Goal: Task Accomplishment & Management: Manage account settings

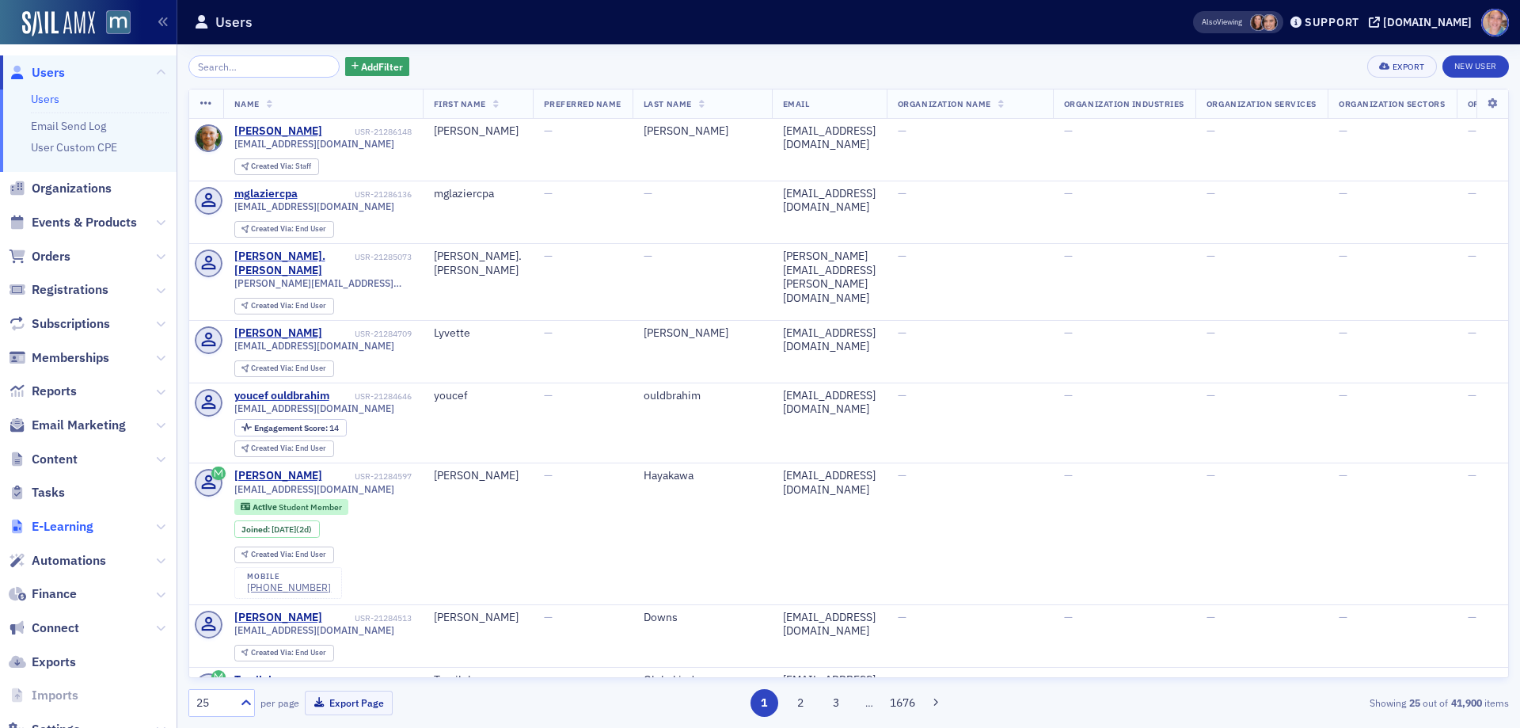
click at [85, 521] on span "E-Learning" at bounding box center [63, 526] width 62 height 17
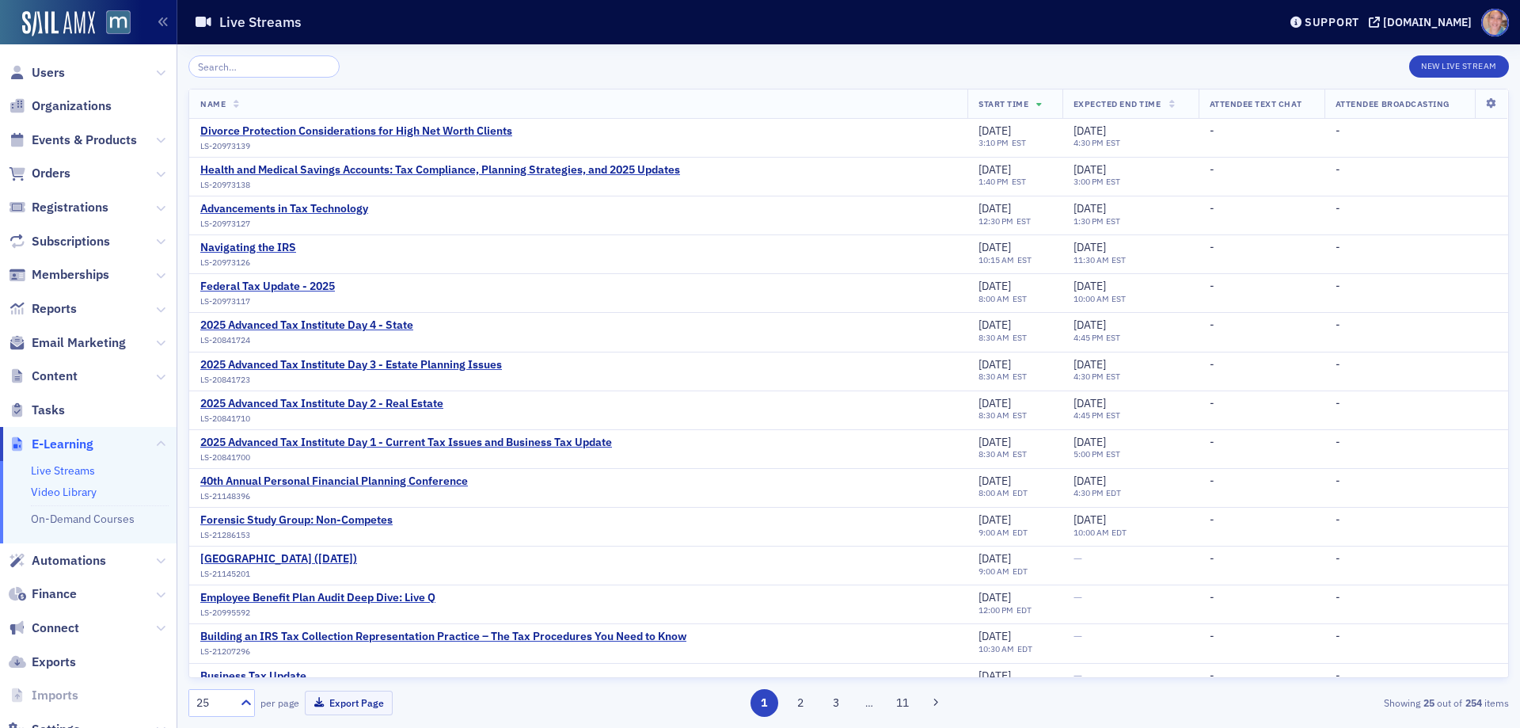
click at [72, 492] on link "Video Library" at bounding box center [64, 492] width 66 height 14
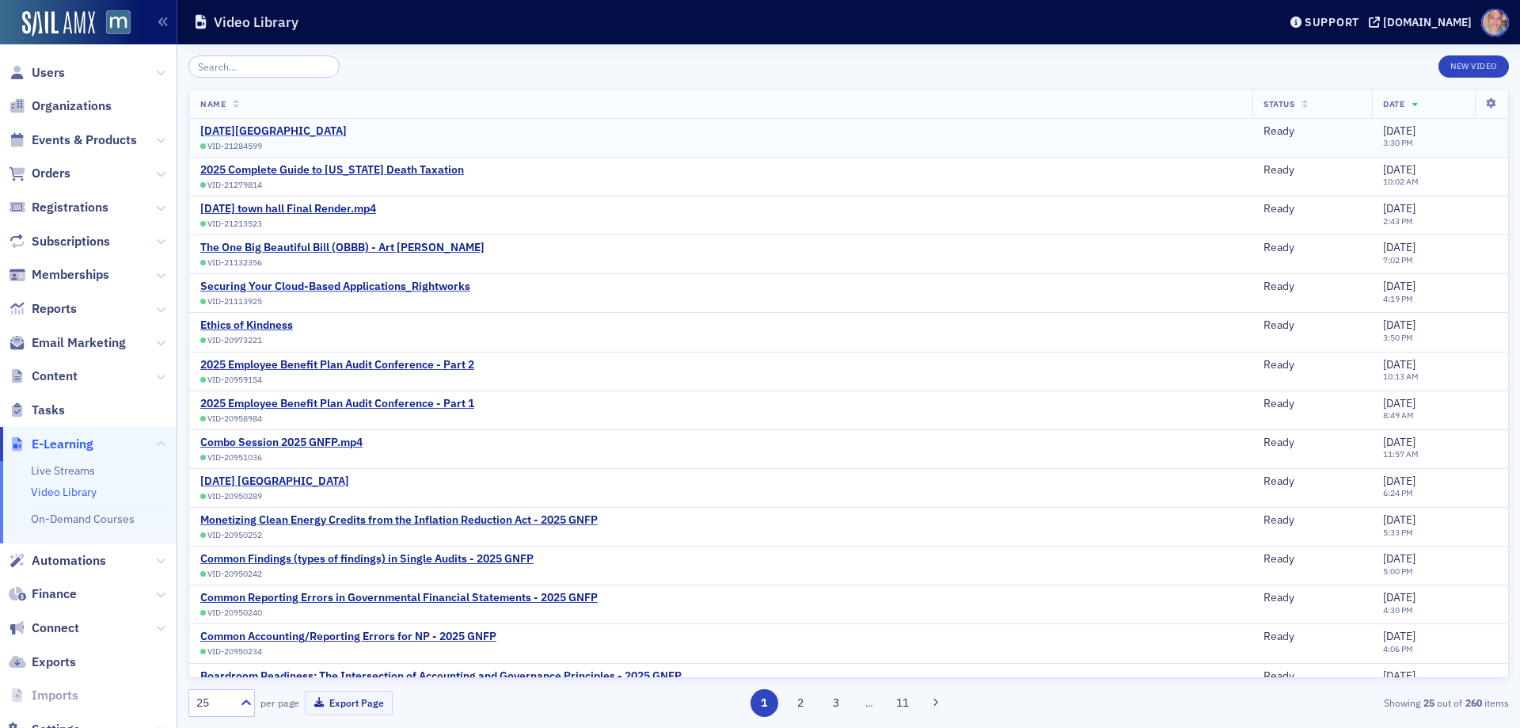
click at [295, 126] on div "[DATE][GEOGRAPHIC_DATA]" at bounding box center [273, 131] width 146 height 14
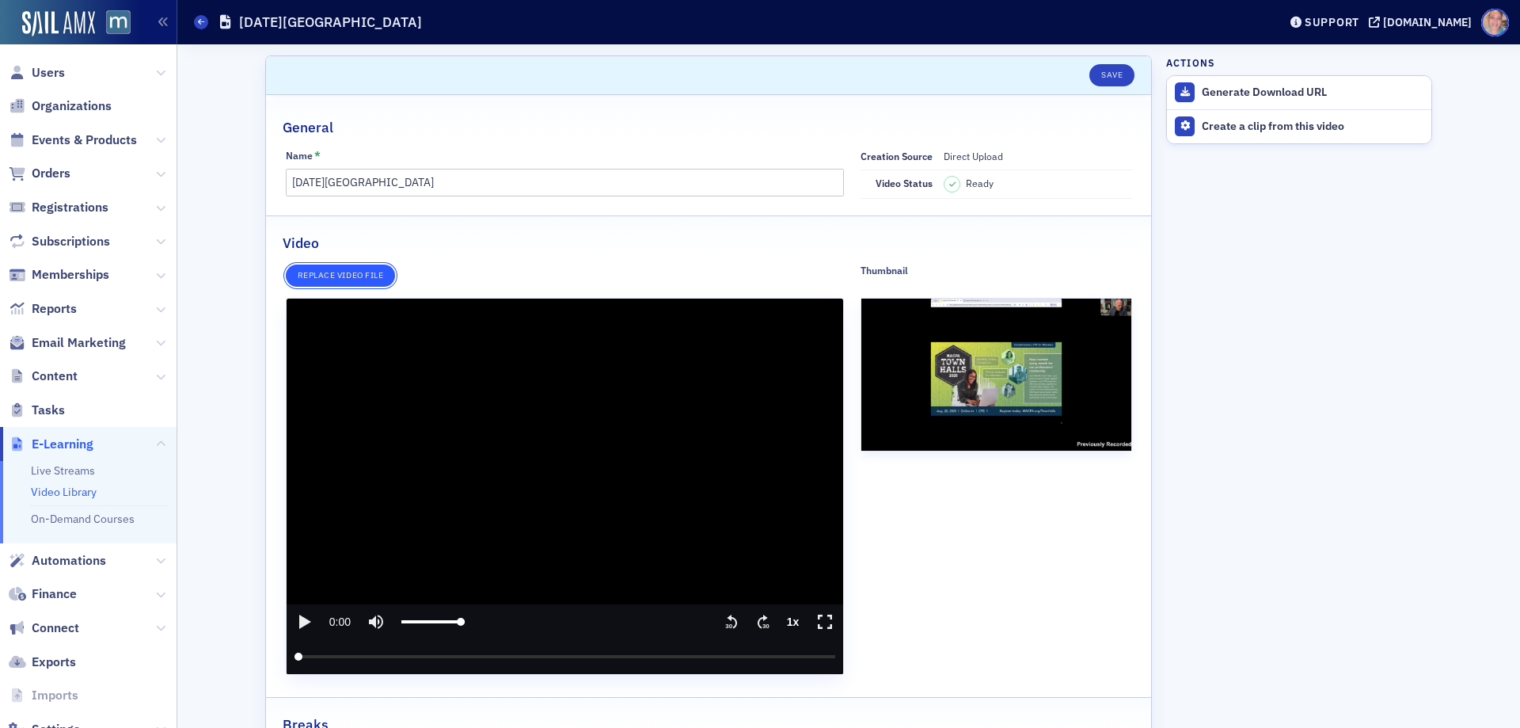
click at [350, 269] on button "Replace video file" at bounding box center [340, 275] width 109 height 22
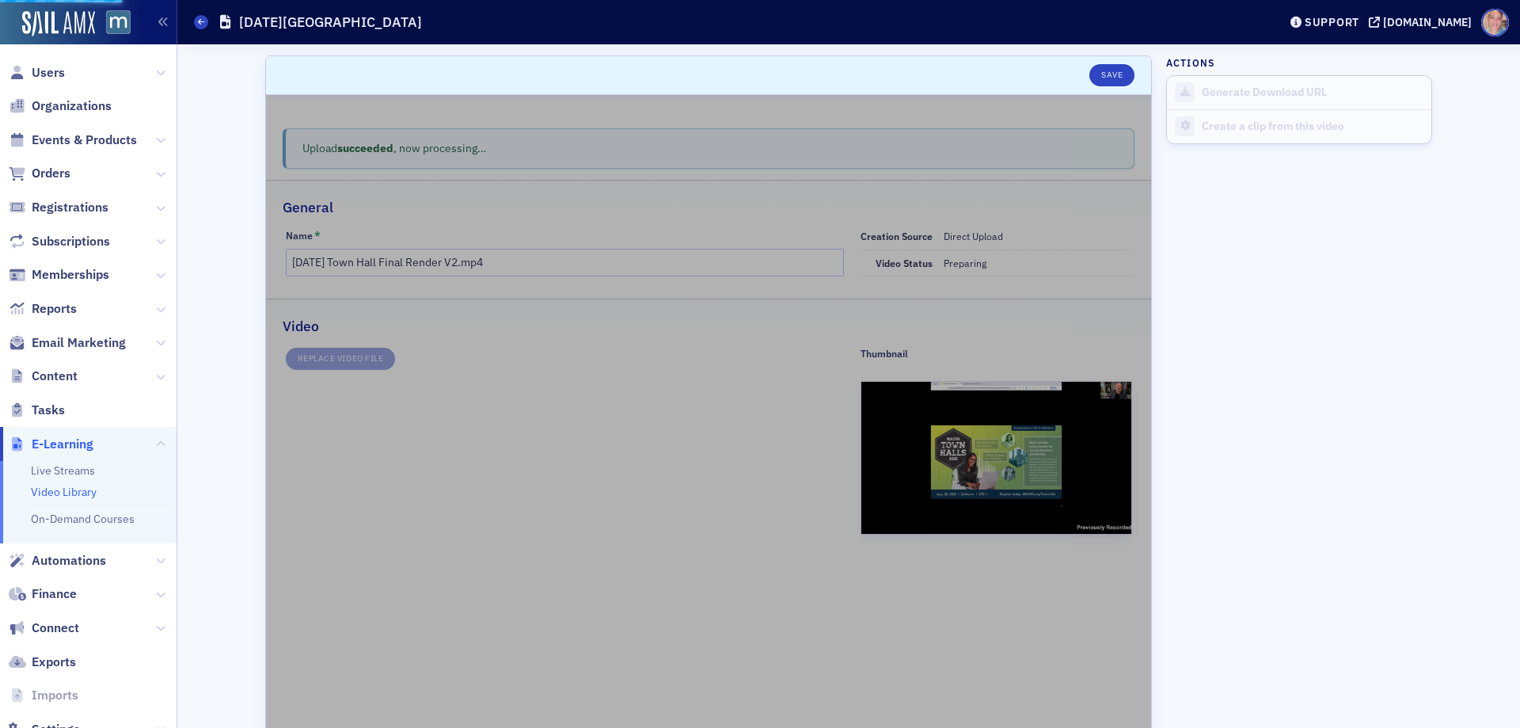
type input "[DATE][GEOGRAPHIC_DATA]"
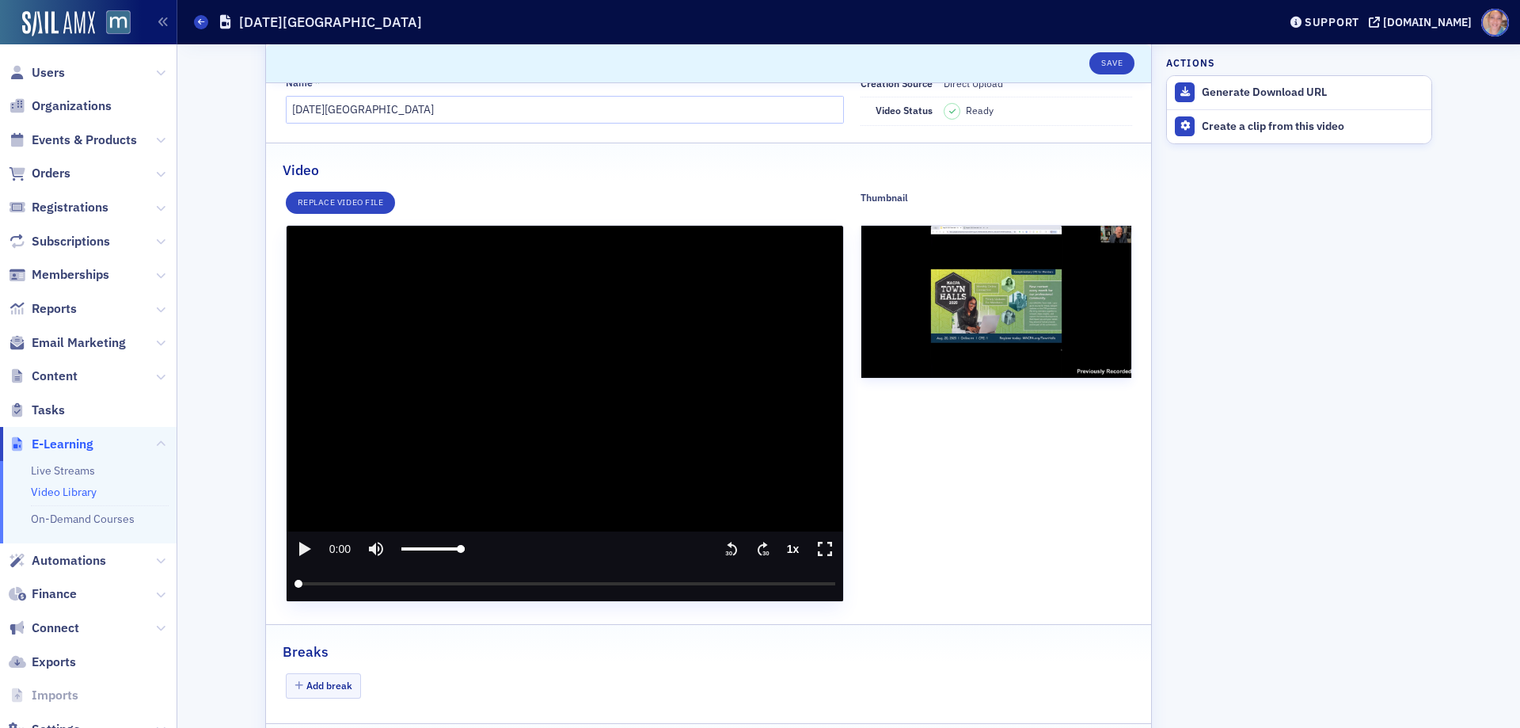
scroll to position [219, 0]
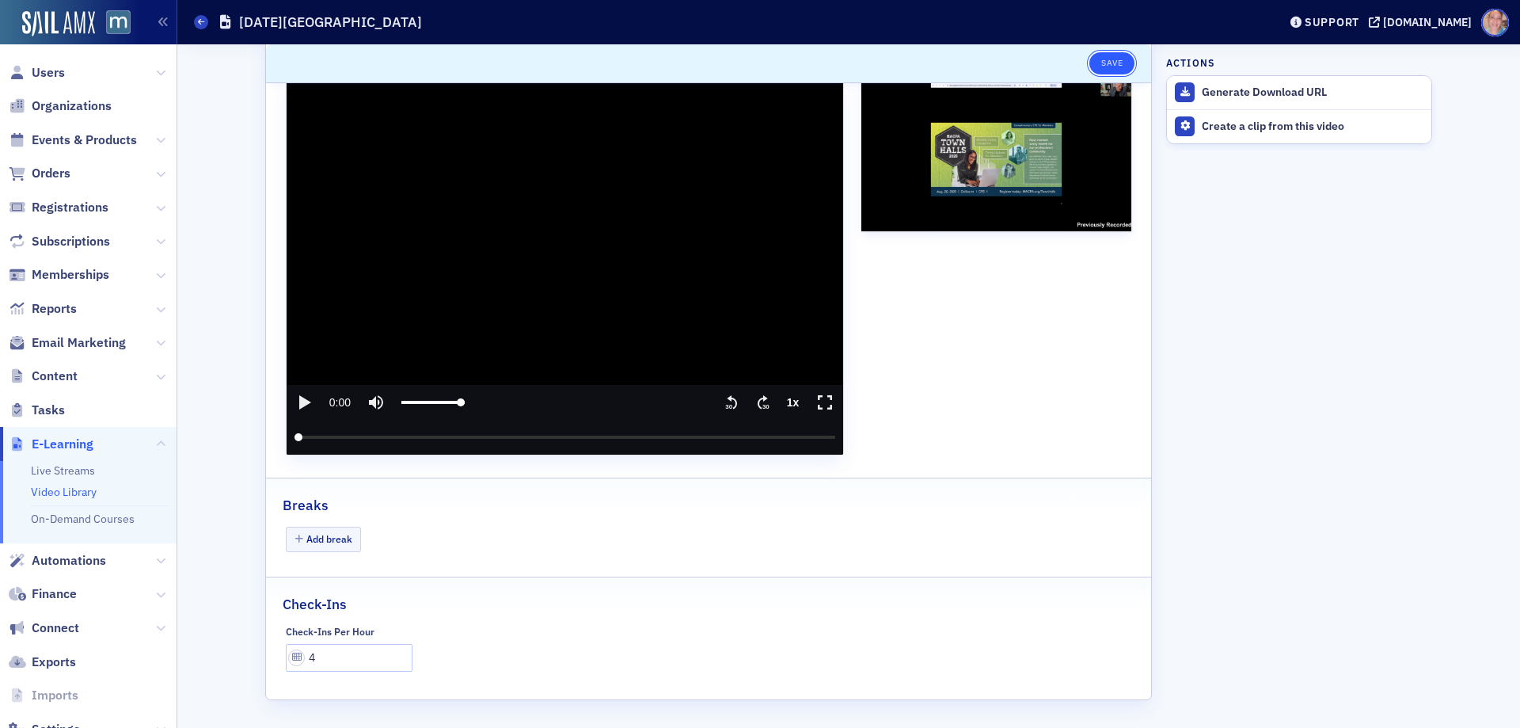
click at [1108, 65] on button "Save" at bounding box center [1111, 63] width 45 height 22
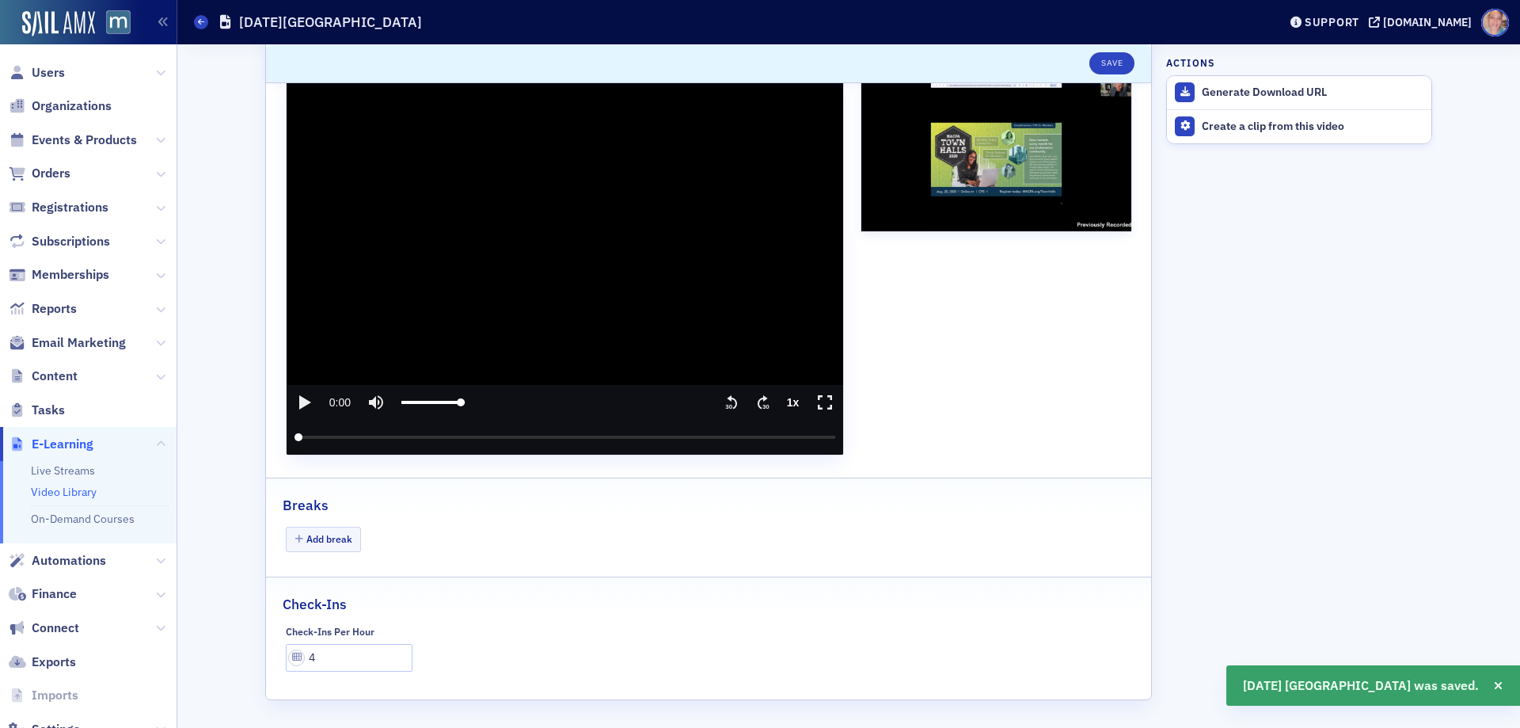
click at [301, 404] on icon "play" at bounding box center [305, 402] width 12 height 14
click at [299, 437] on input "seek" at bounding box center [566, 437] width 542 height 35
click at [307, 437] on input "seek" at bounding box center [566, 437] width 542 height 35
click at [317, 439] on input "seek" at bounding box center [566, 437] width 542 height 35
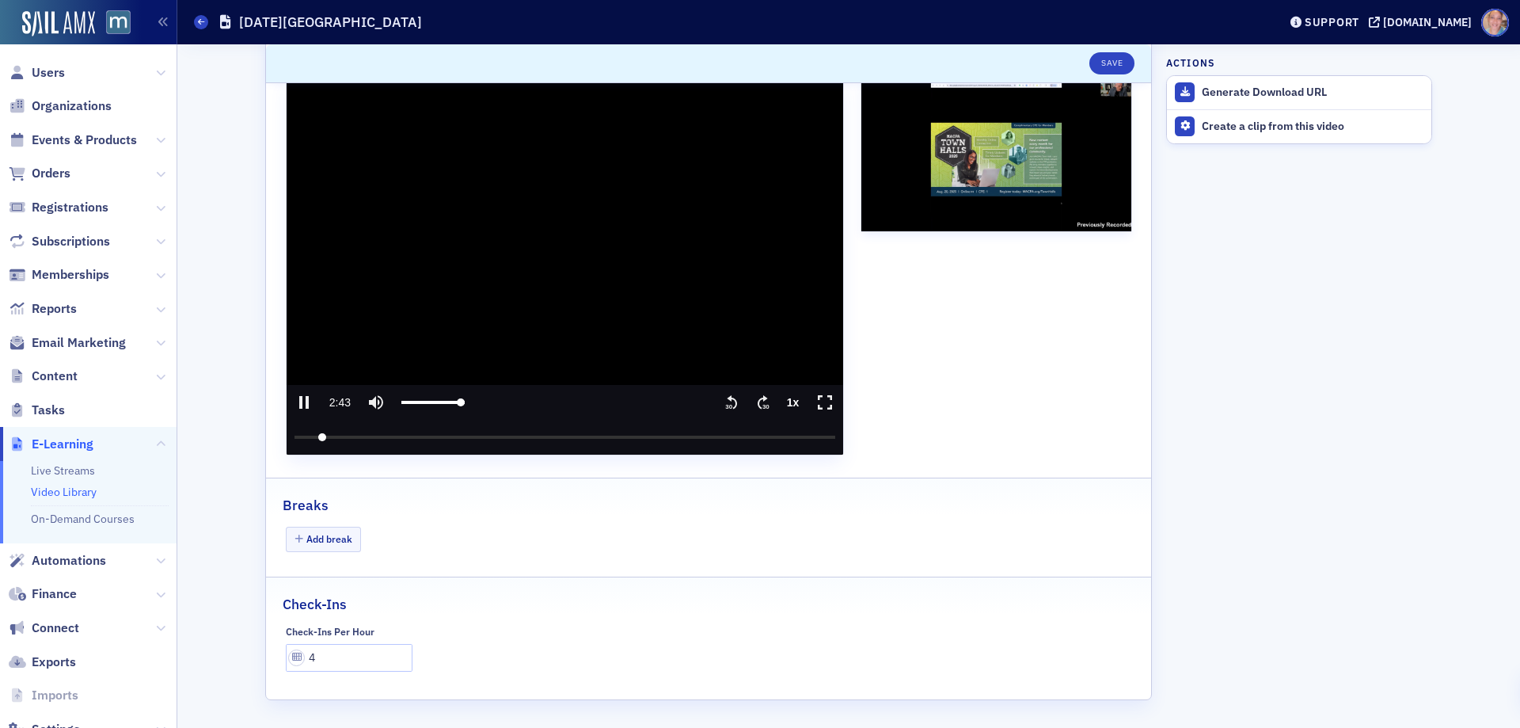
click at [336, 437] on input "seek" at bounding box center [566, 437] width 542 height 35
click at [370, 439] on input "seek" at bounding box center [566, 437] width 542 height 35
click at [300, 402] on icon "pause" at bounding box center [304, 402] width 10 height 13
drag, startPoint x: 409, startPoint y: 436, endPoint x: 289, endPoint y: 442, distance: 120.5
click at [295, 442] on input "seek" at bounding box center [566, 437] width 542 height 35
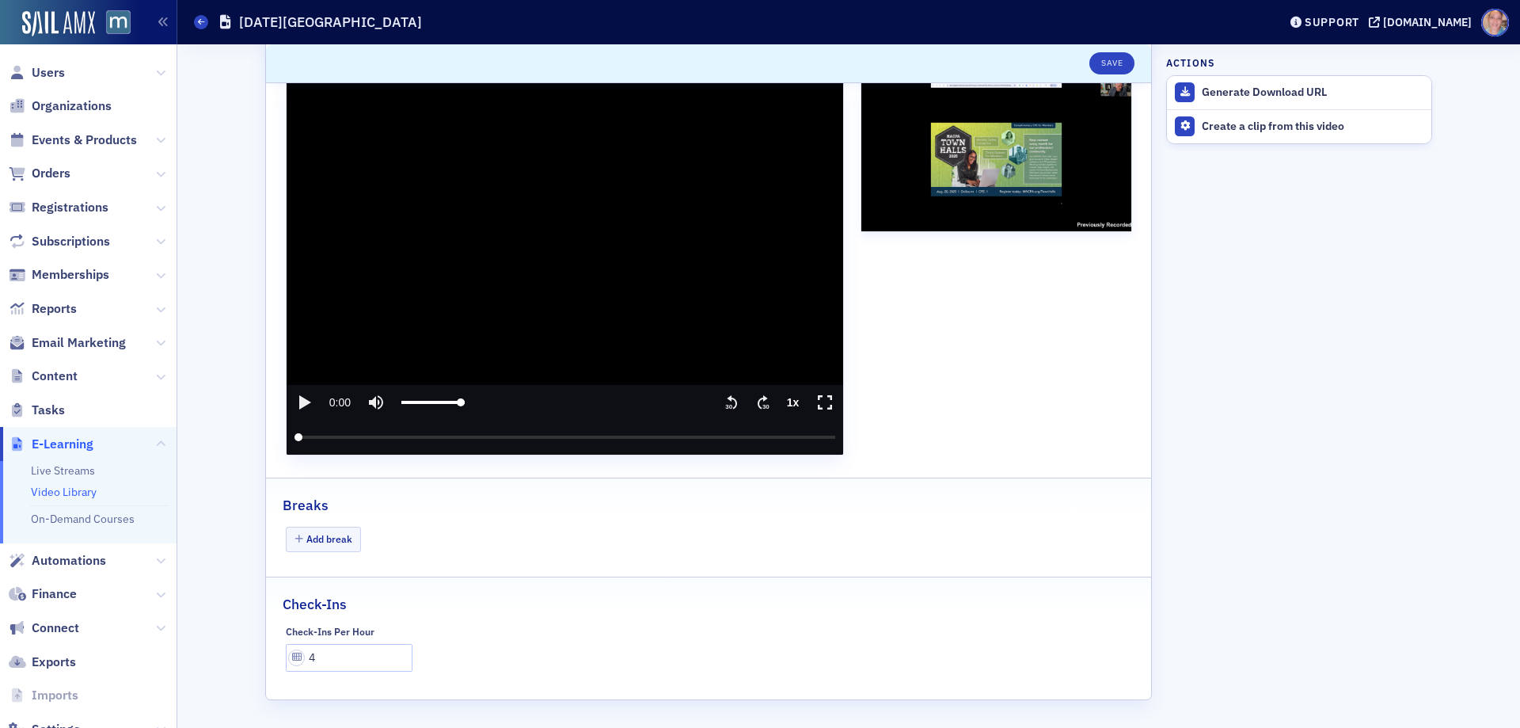
click at [299, 399] on icon "play" at bounding box center [305, 402] width 12 height 14
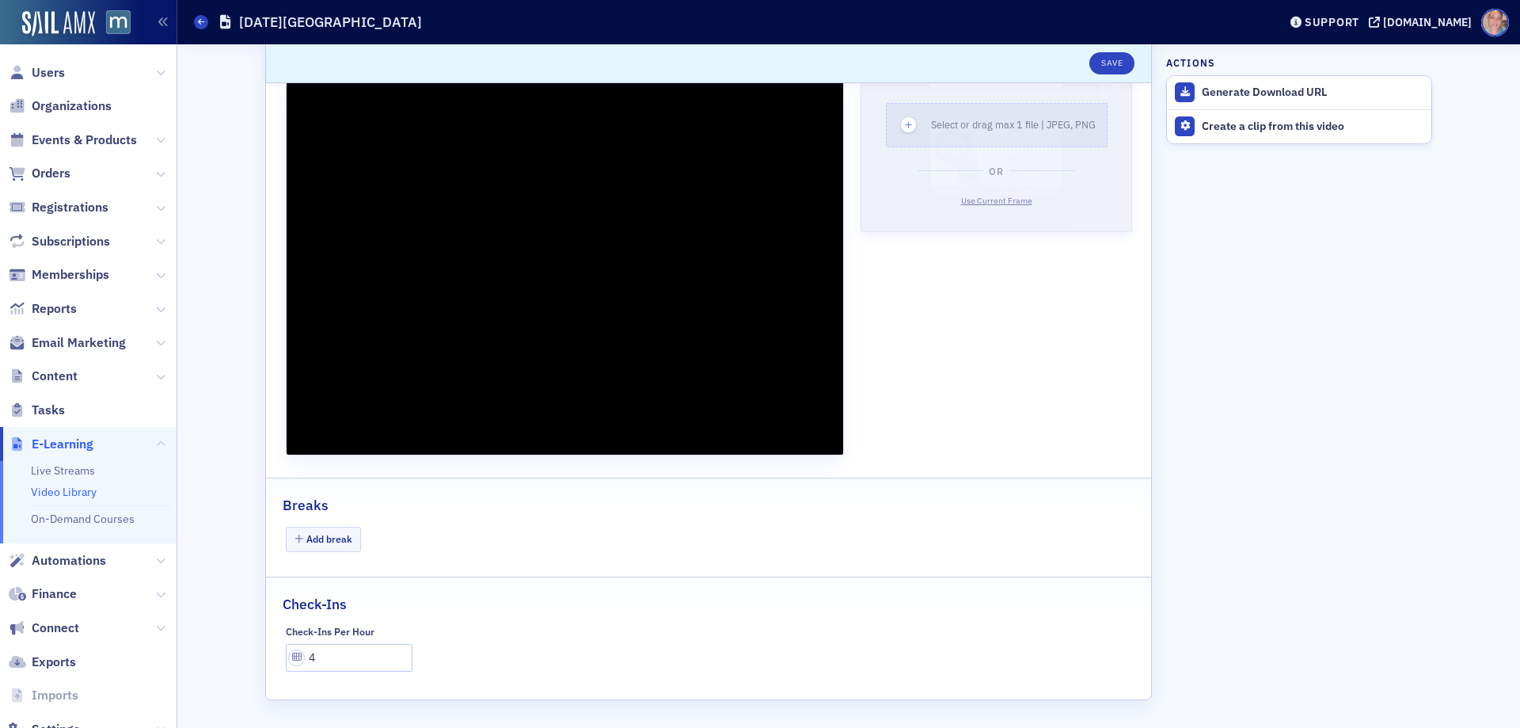
click at [991, 200] on span "Use Current Frame" at bounding box center [996, 200] width 71 height 11
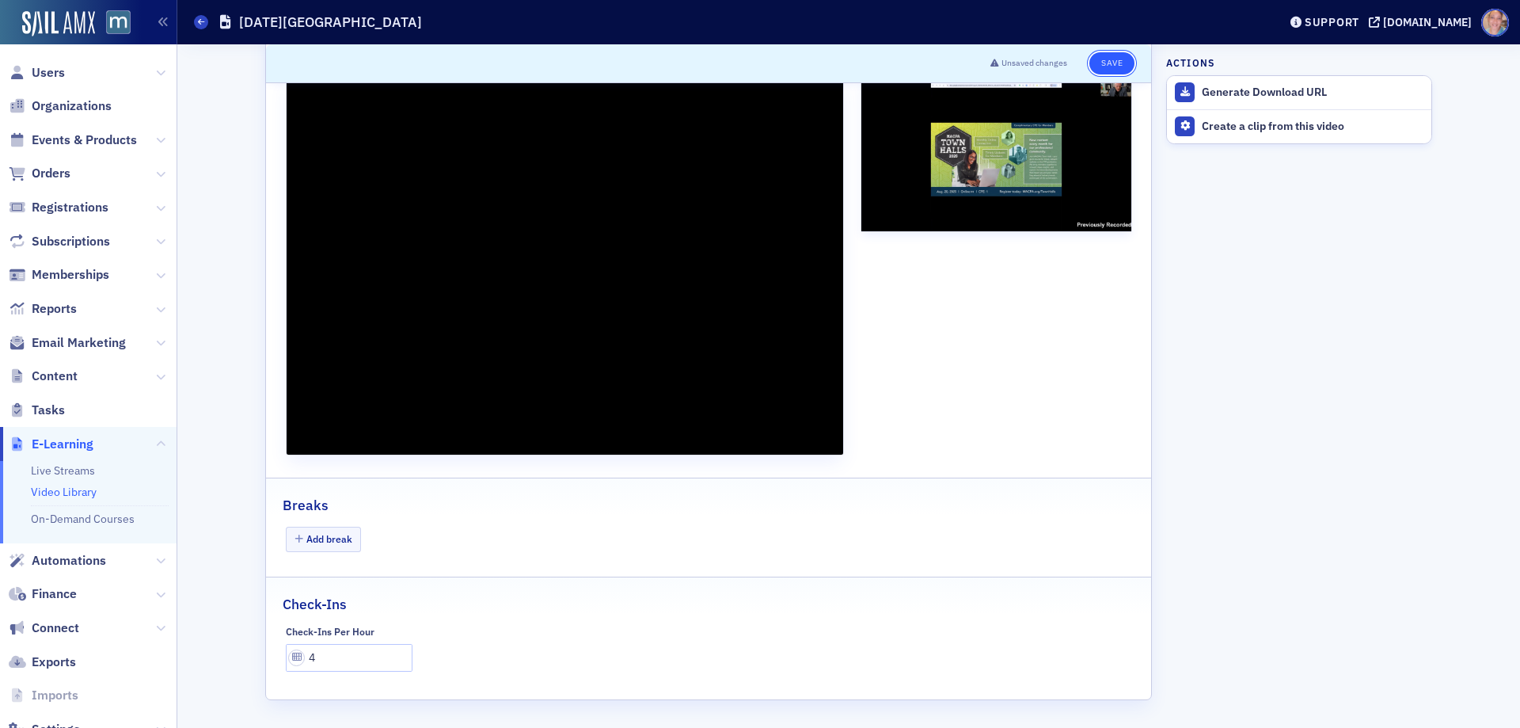
click at [1109, 59] on button "Save" at bounding box center [1111, 63] width 45 height 22
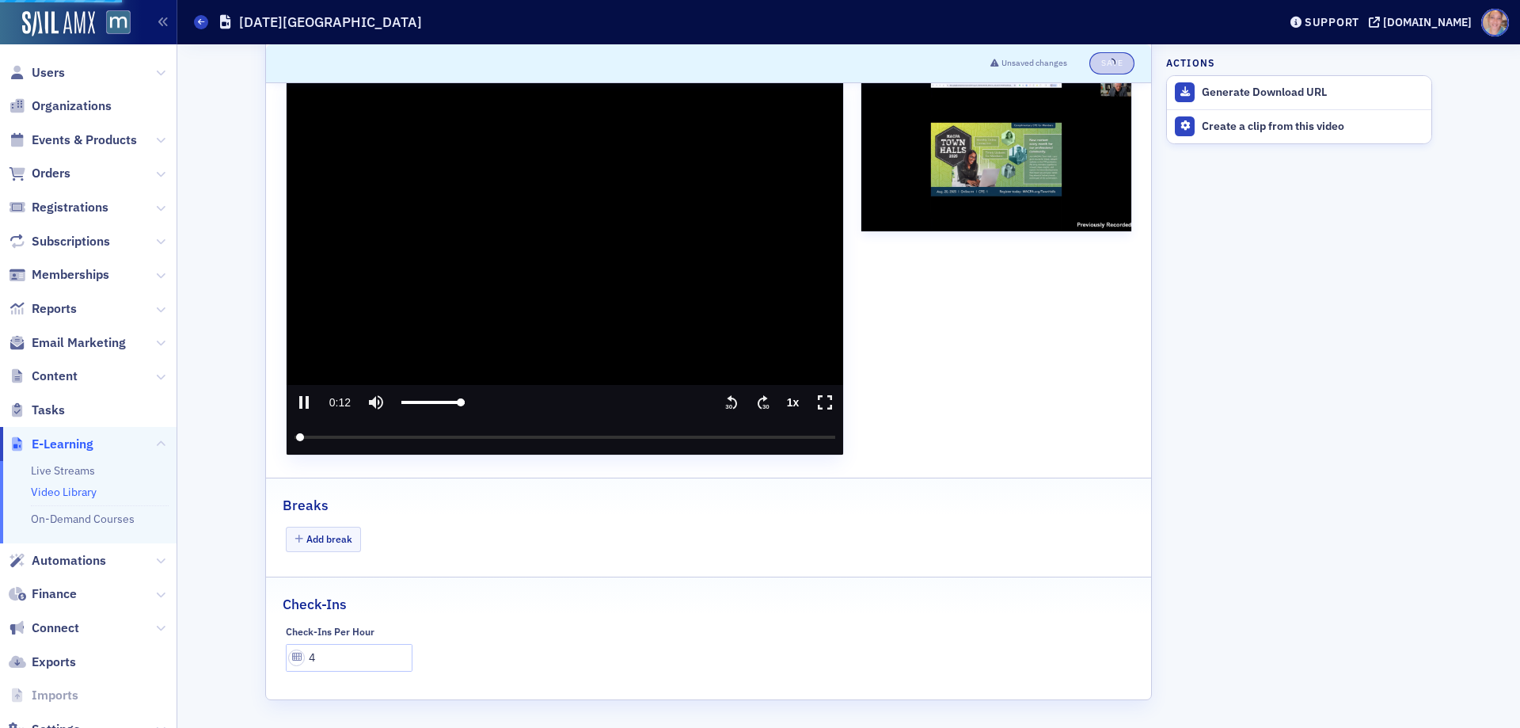
type input "13.0157810001431"
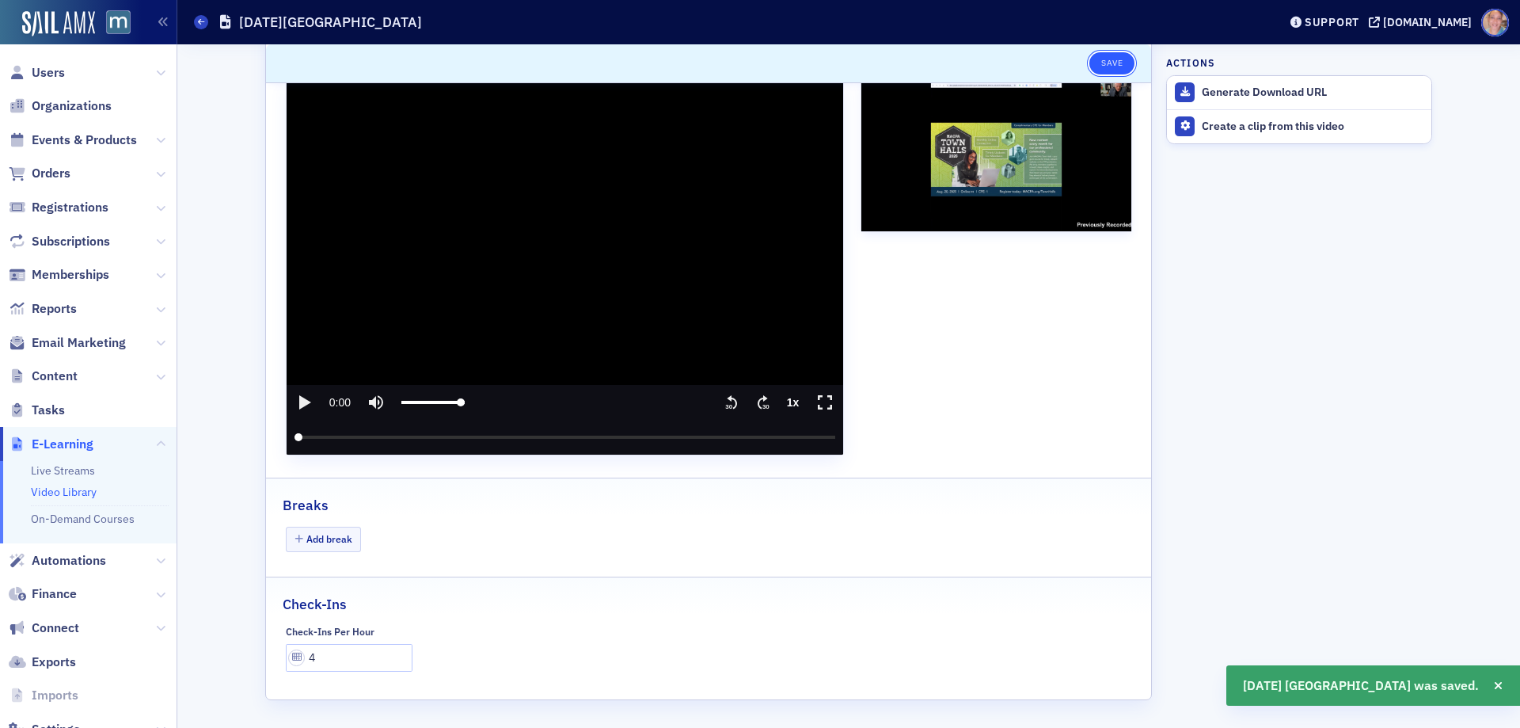
click at [1110, 63] on button "Save" at bounding box center [1111, 63] width 45 height 22
click at [62, 138] on span "Events & Products" at bounding box center [84, 139] width 105 height 17
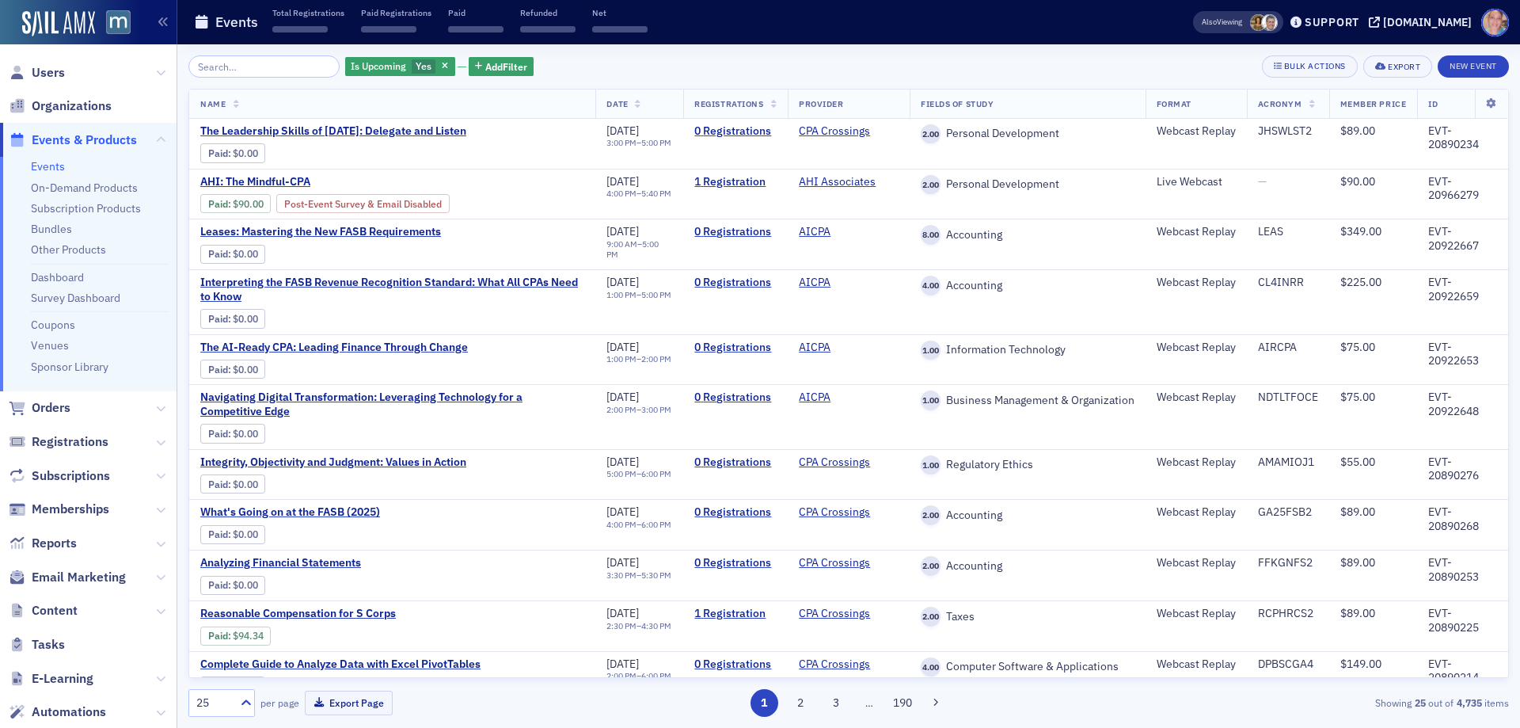
click at [48, 165] on link "Events" at bounding box center [48, 166] width 34 height 14
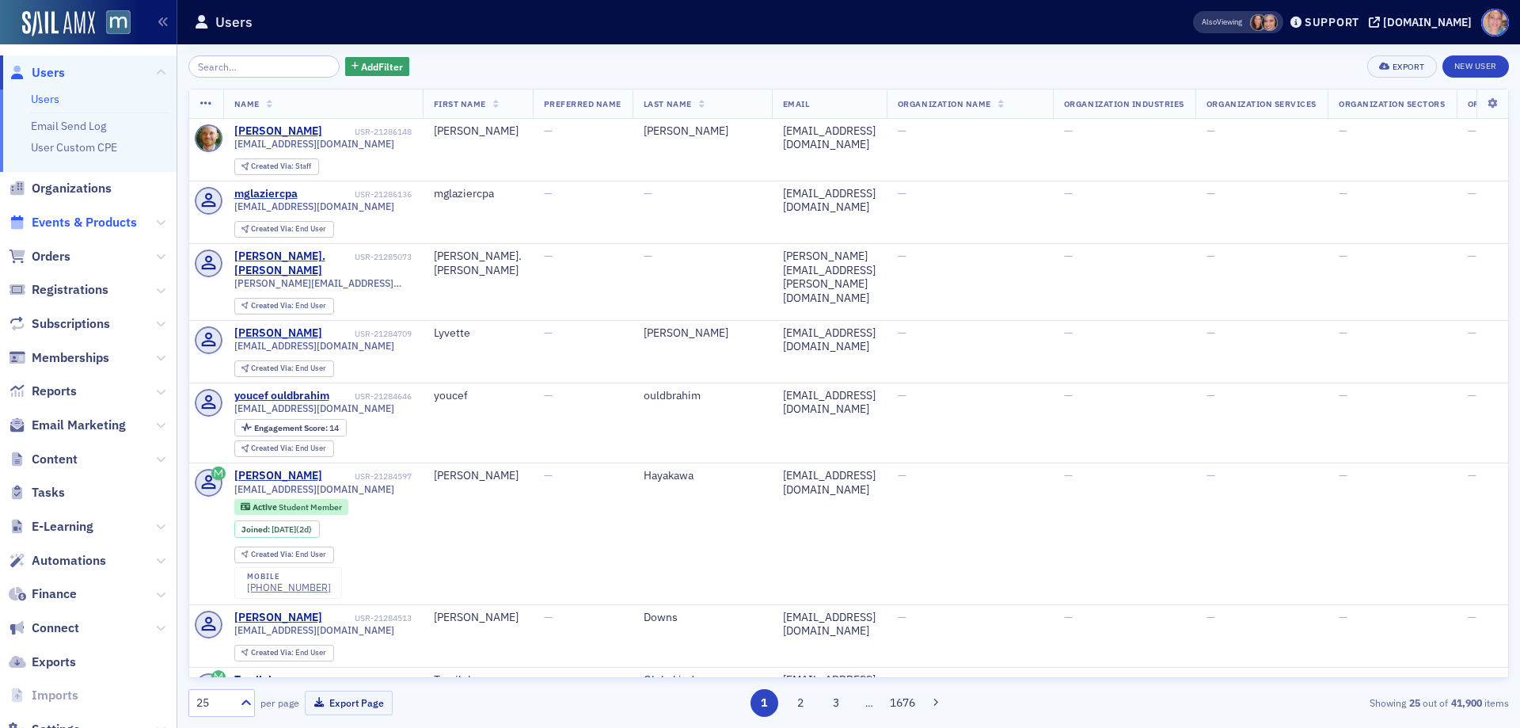
click at [101, 219] on span "Events & Products" at bounding box center [84, 222] width 105 height 17
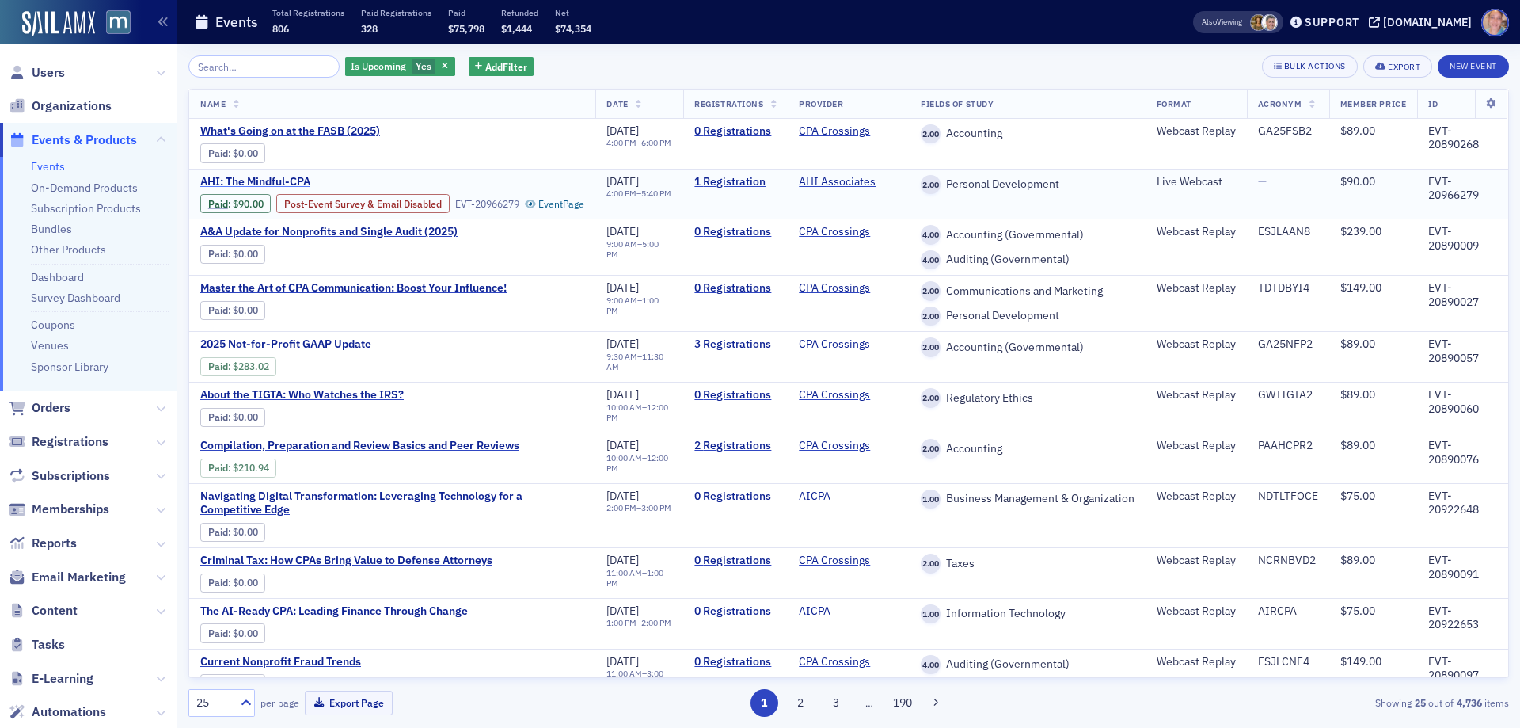
click at [290, 176] on span "AHI: The Mindful-CPA" at bounding box center [333, 182] width 266 height 14
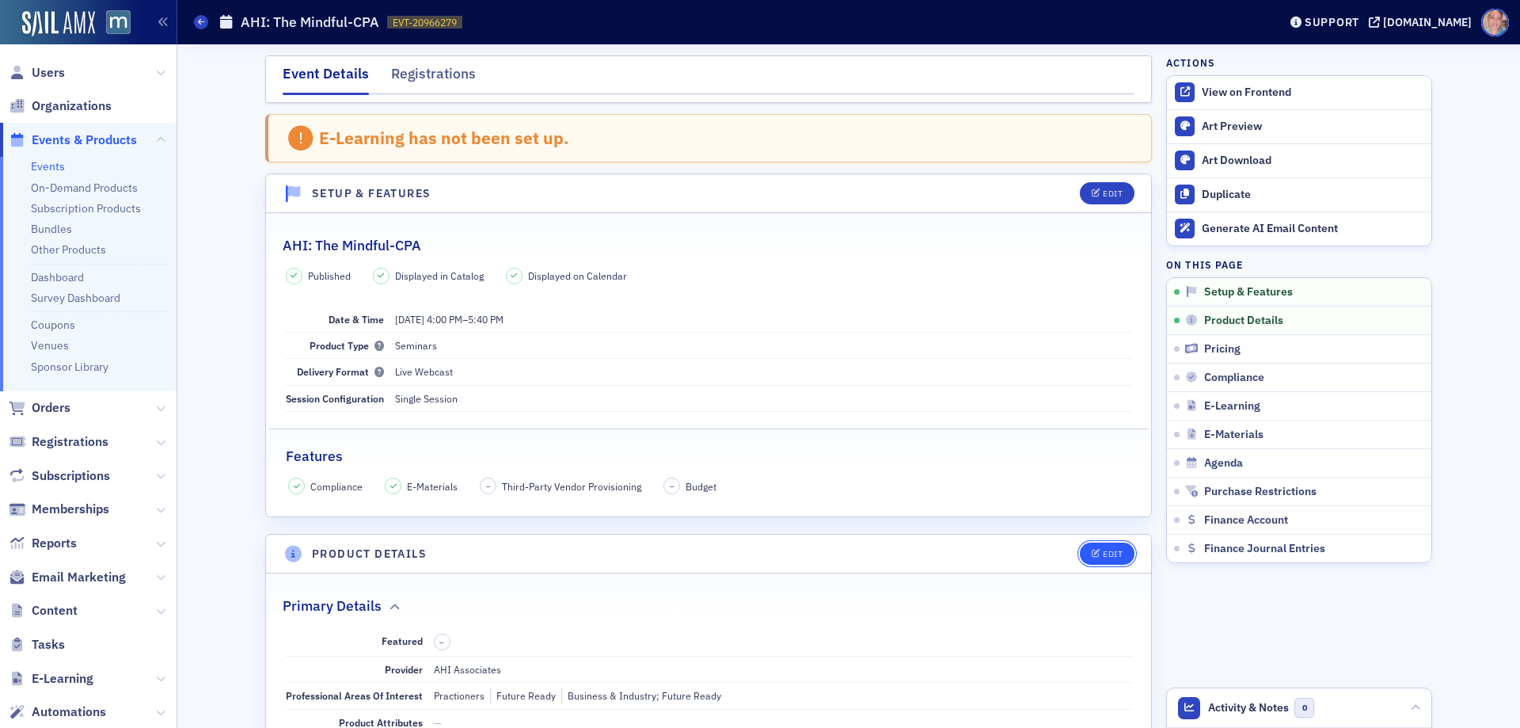
click at [1103, 551] on div "Edit" at bounding box center [1113, 553] width 20 height 9
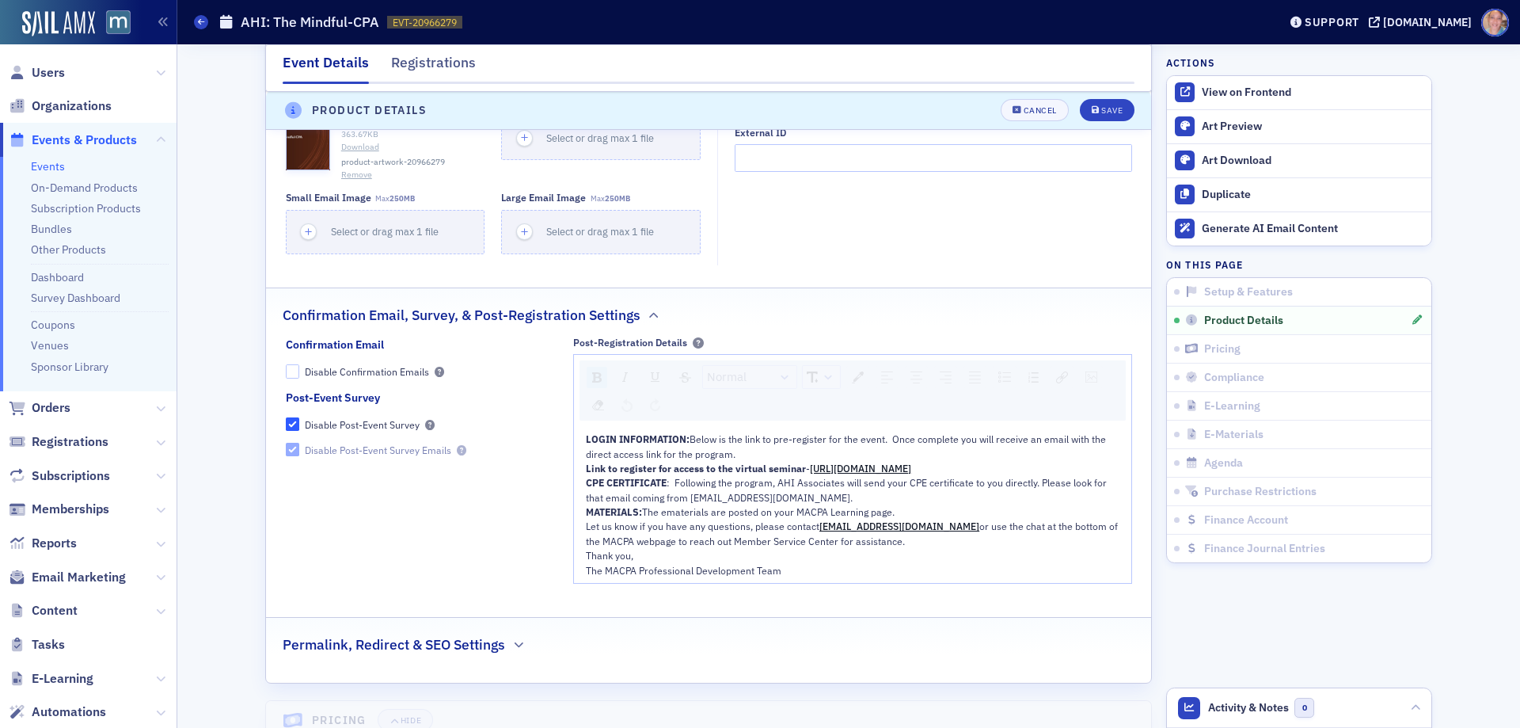
scroll to position [1788, 0]
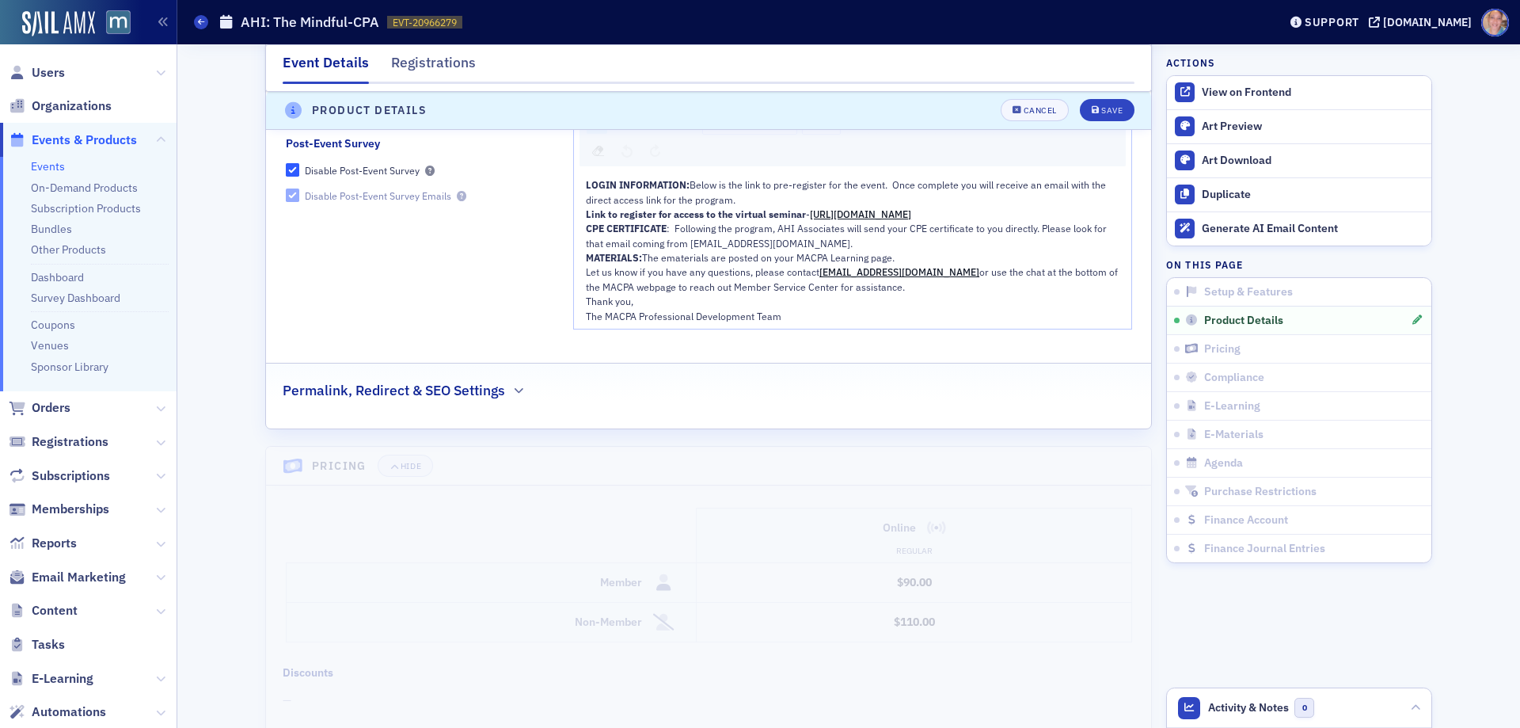
click at [586, 207] on span "Link to register for access to the virtual seminar" at bounding box center [696, 213] width 220 height 13
click at [1110, 118] on div "Normal" at bounding box center [853, 136] width 546 height 60
click at [1091, 117] on img "rdw-image-control" at bounding box center [1091, 122] width 12 height 11
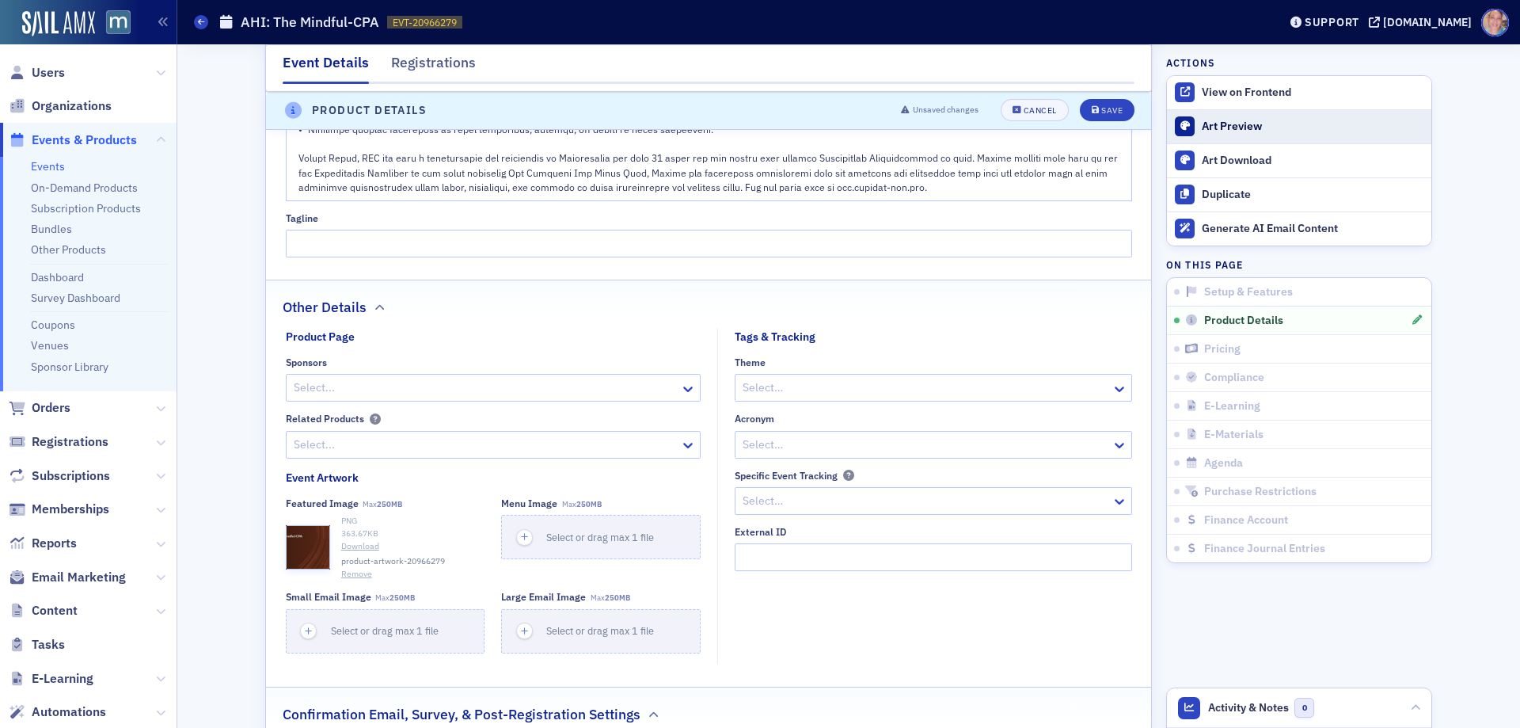
scroll to position [996, 0]
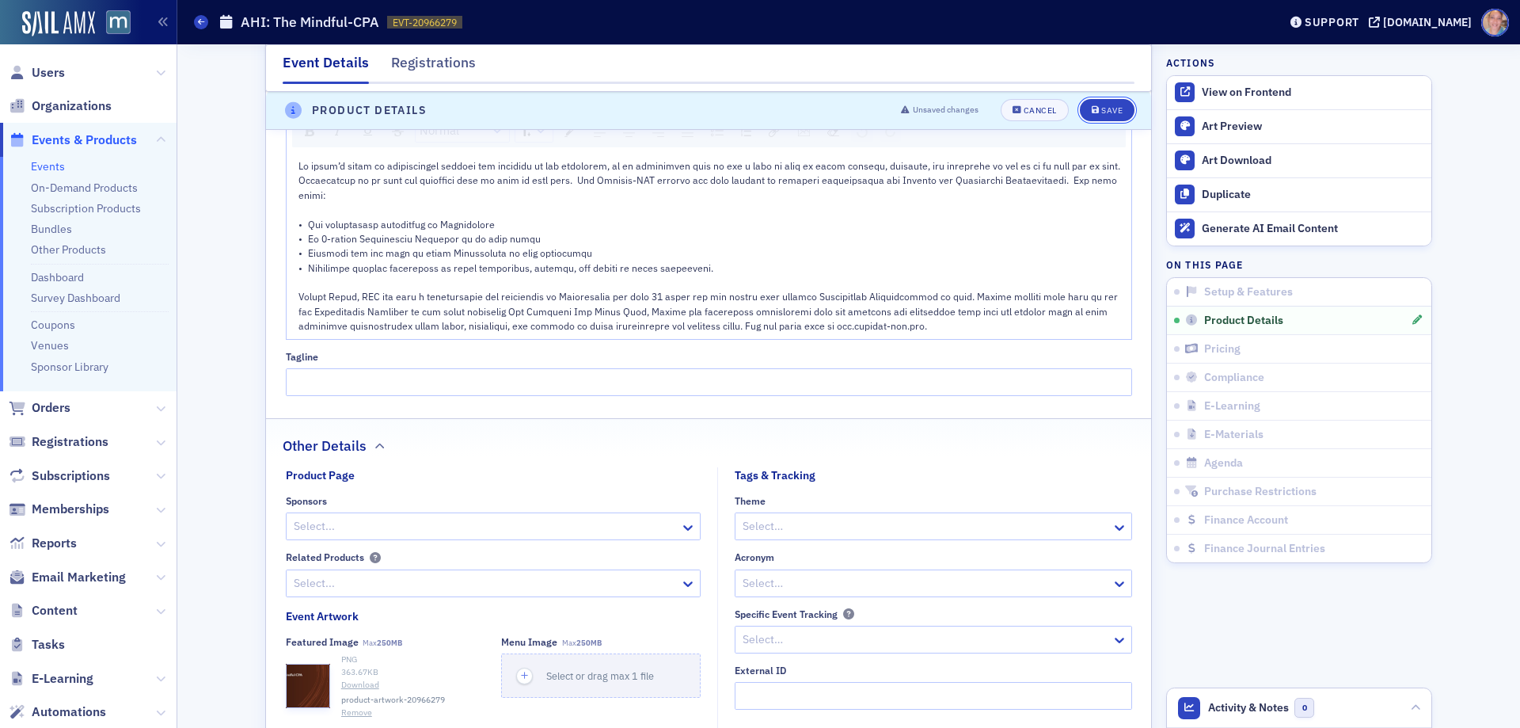
click at [1101, 108] on div "Save" at bounding box center [1111, 111] width 21 height 9
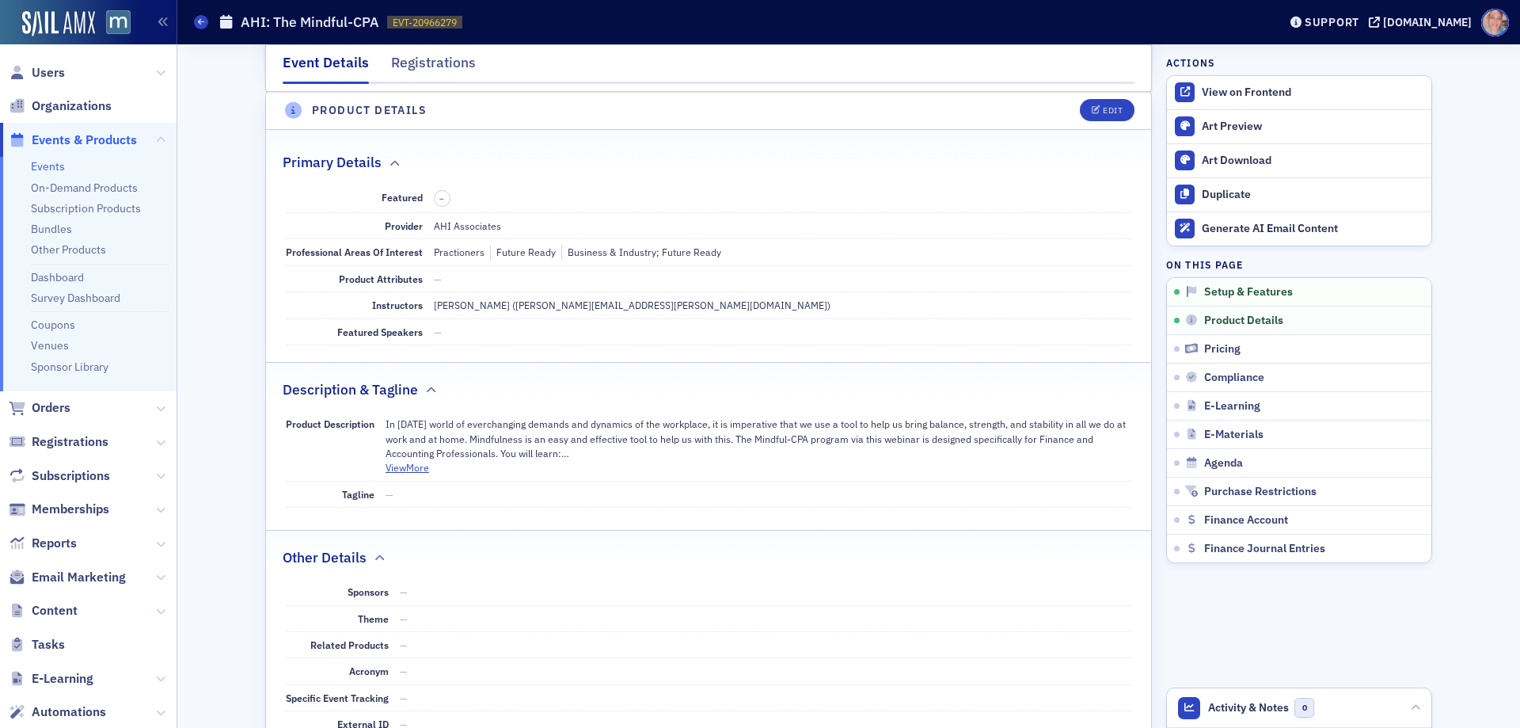
scroll to position [442, 0]
click at [207, 24] on span at bounding box center [201, 22] width 14 height 14
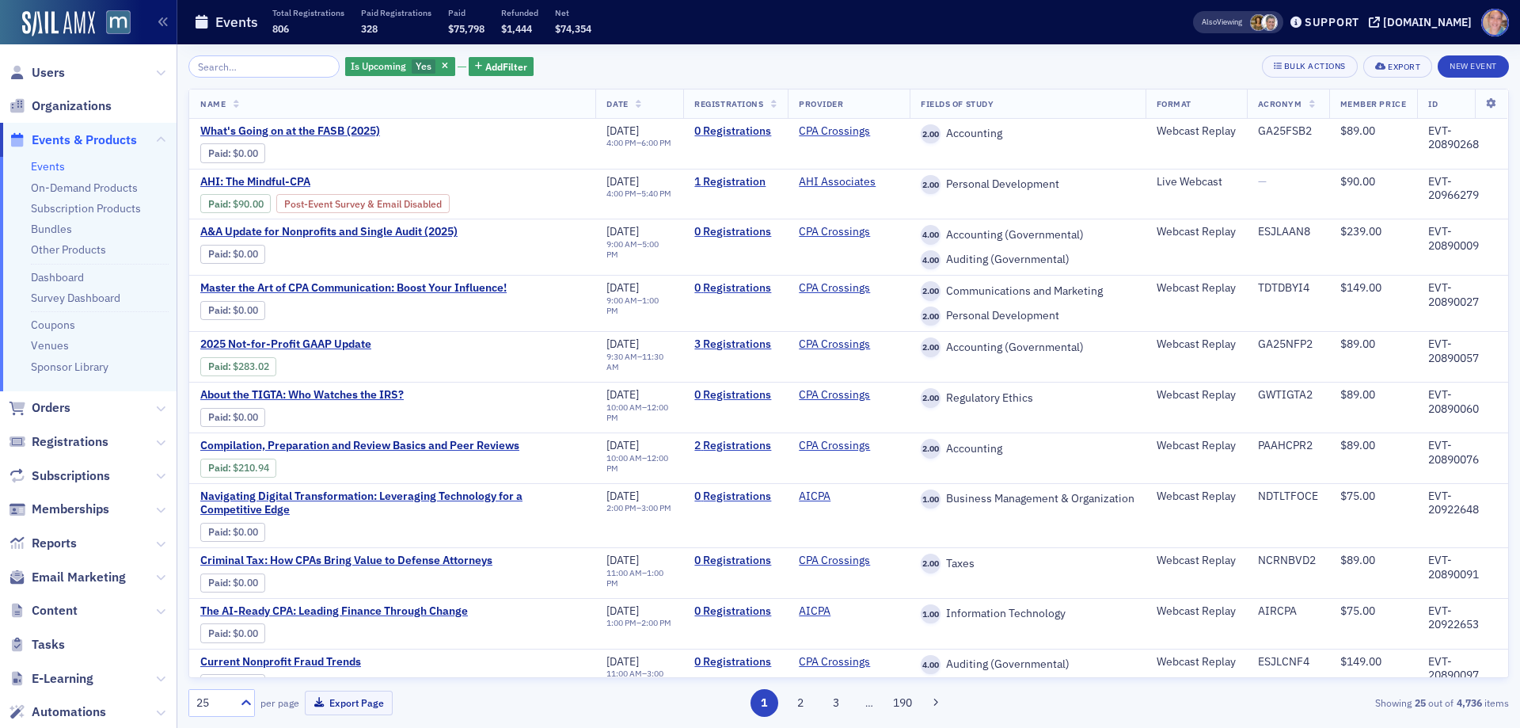
click at [273, 69] on input "search" at bounding box center [263, 66] width 151 height 22
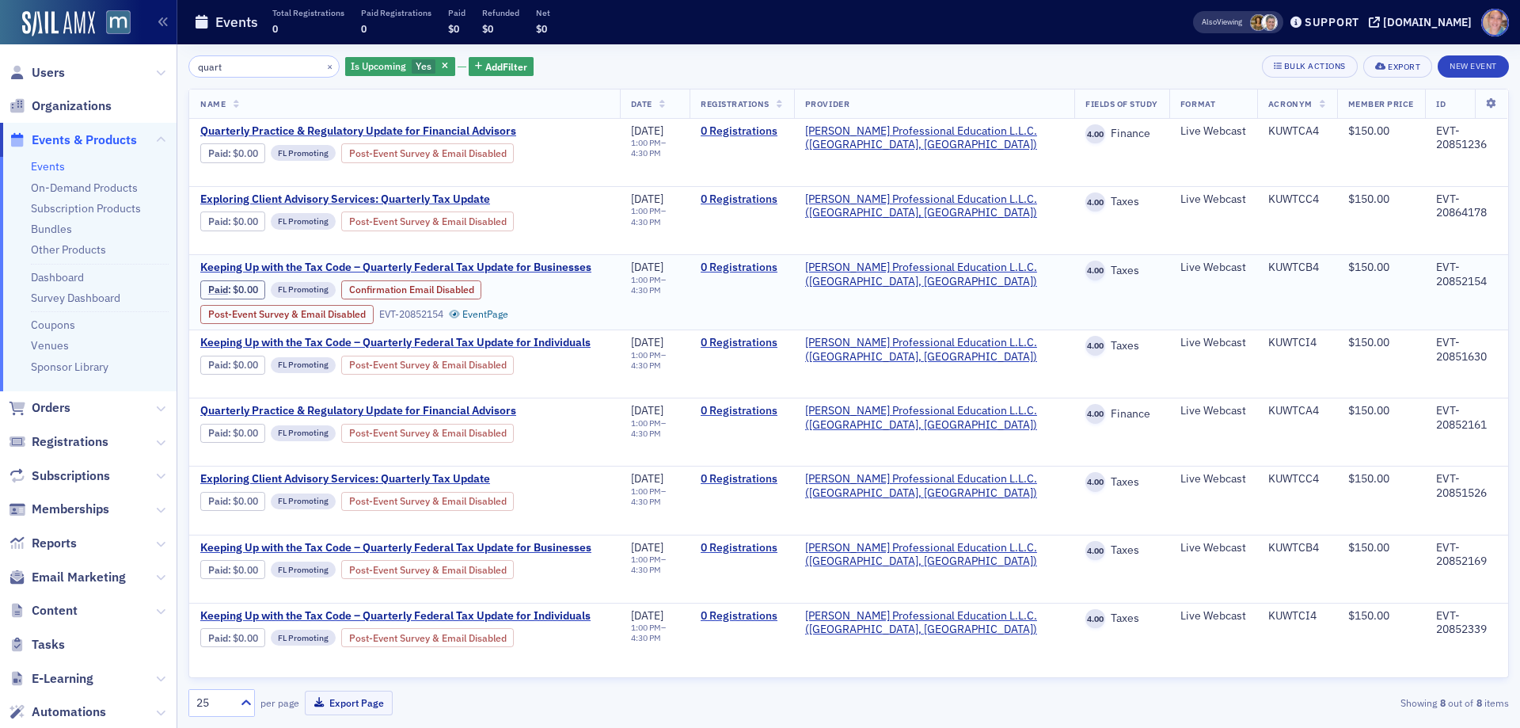
type input "quart"
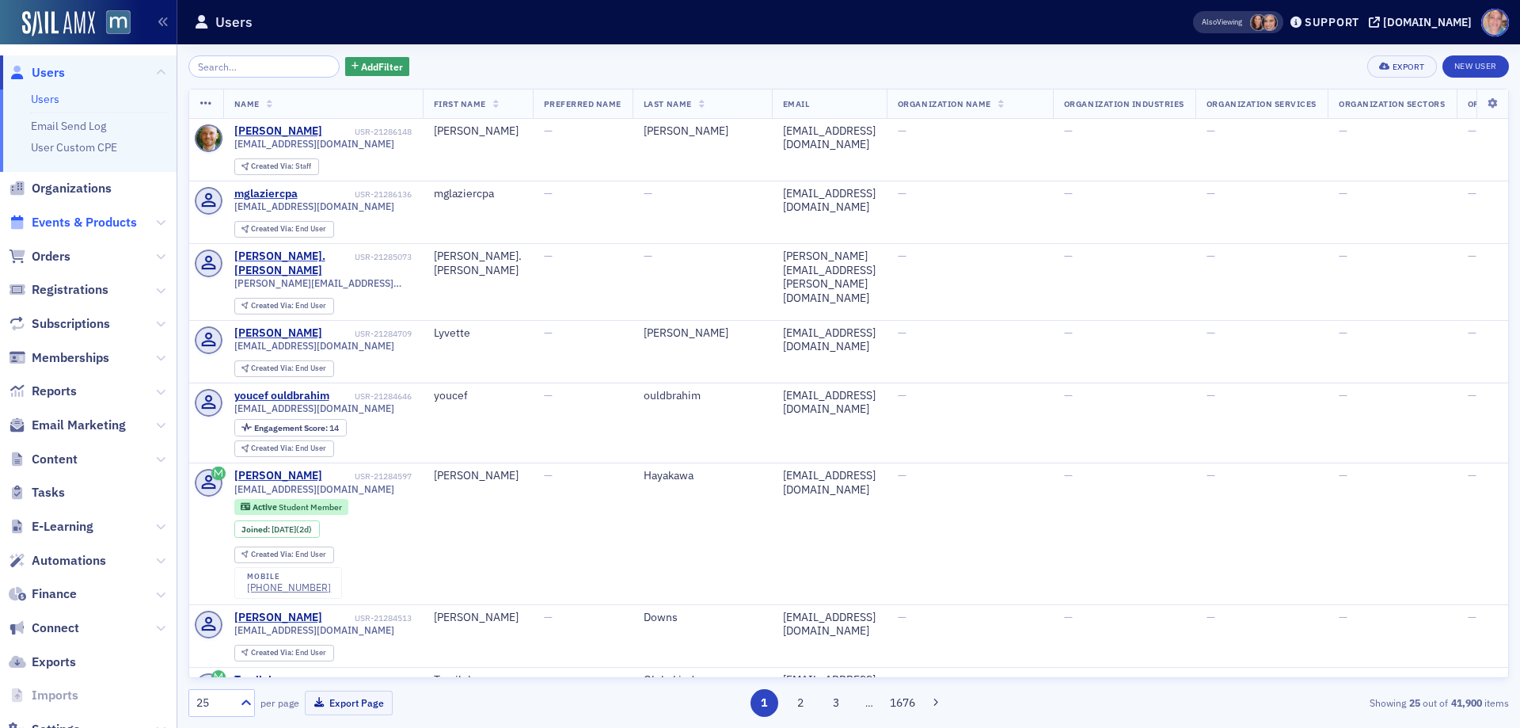
click at [89, 225] on span "Events & Products" at bounding box center [84, 222] width 105 height 17
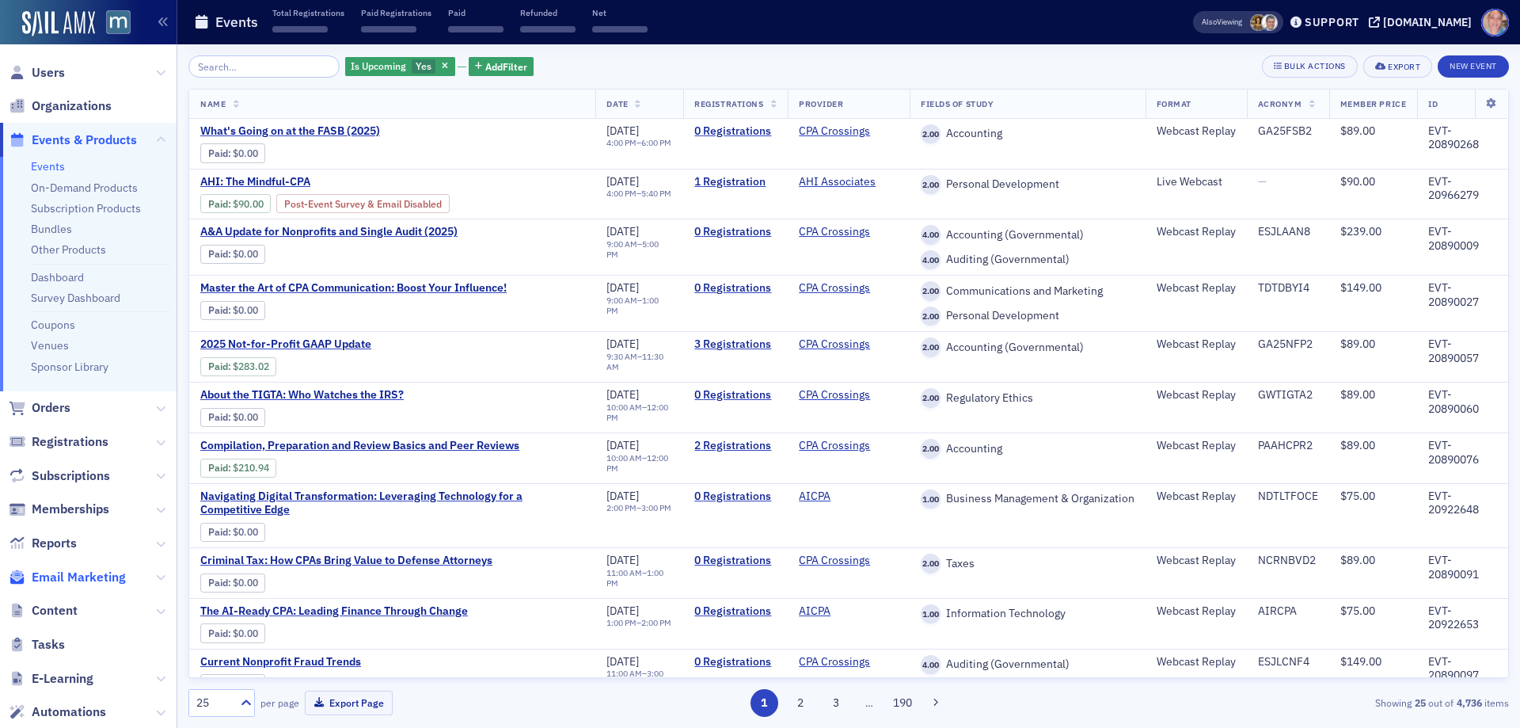
click at [101, 574] on span "Email Marketing" at bounding box center [79, 576] width 94 height 17
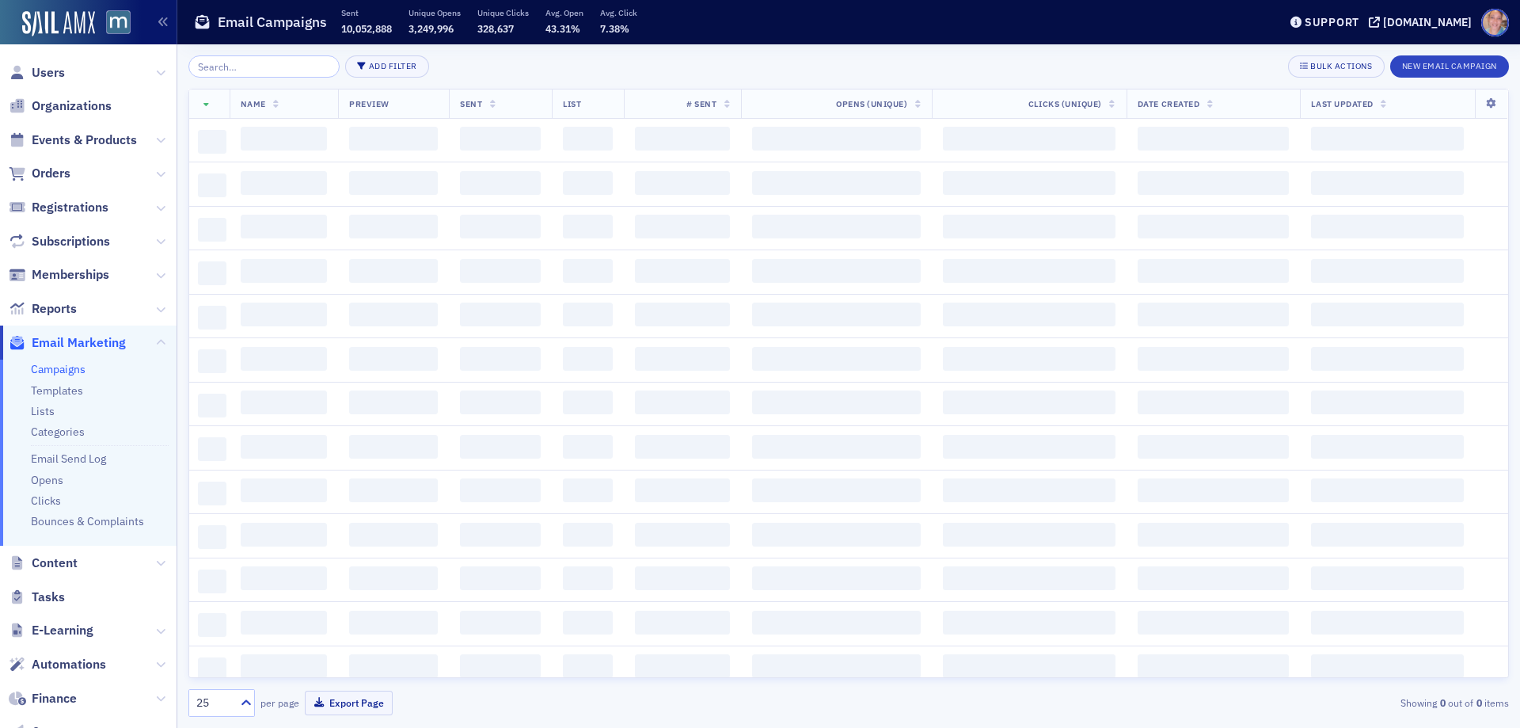
click at [64, 368] on link "Campaigns" at bounding box center [58, 369] width 55 height 14
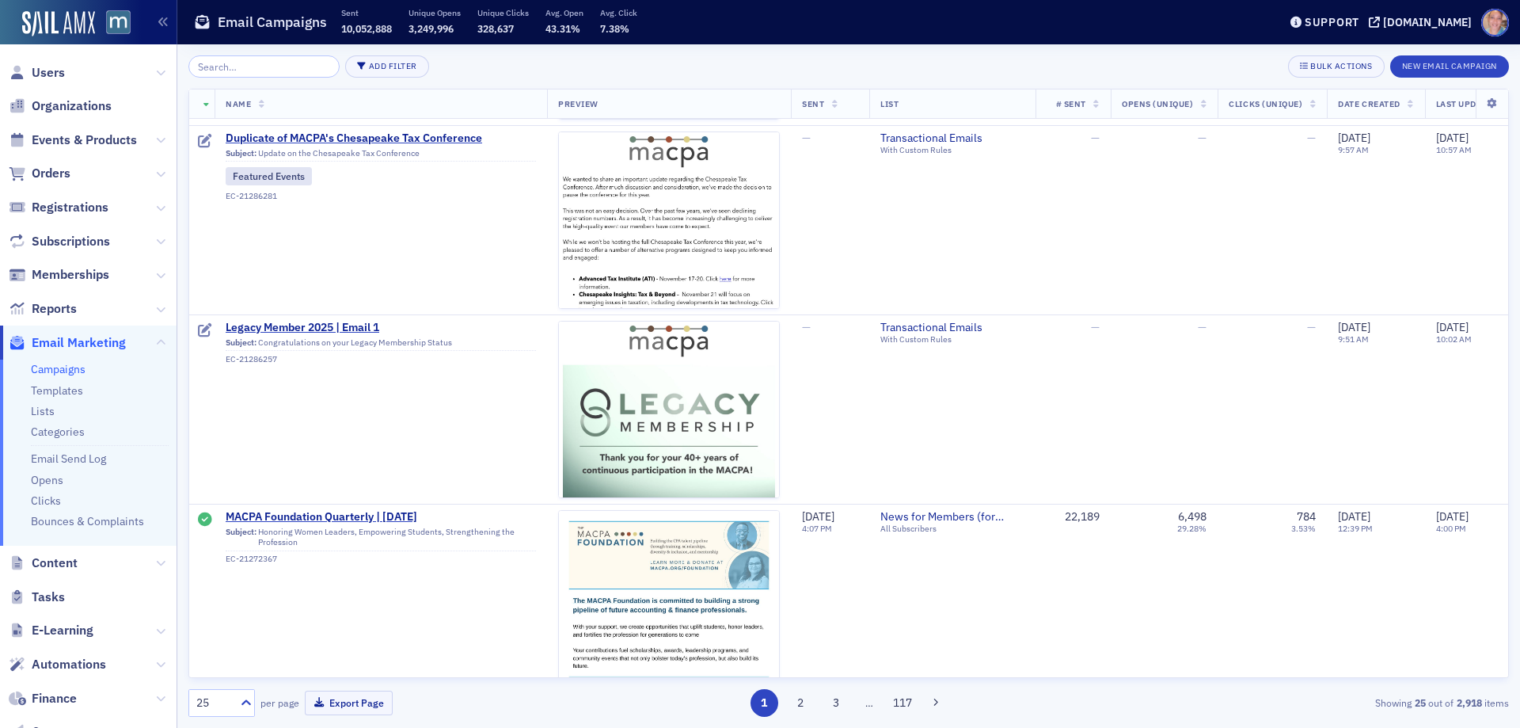
scroll to position [396, 0]
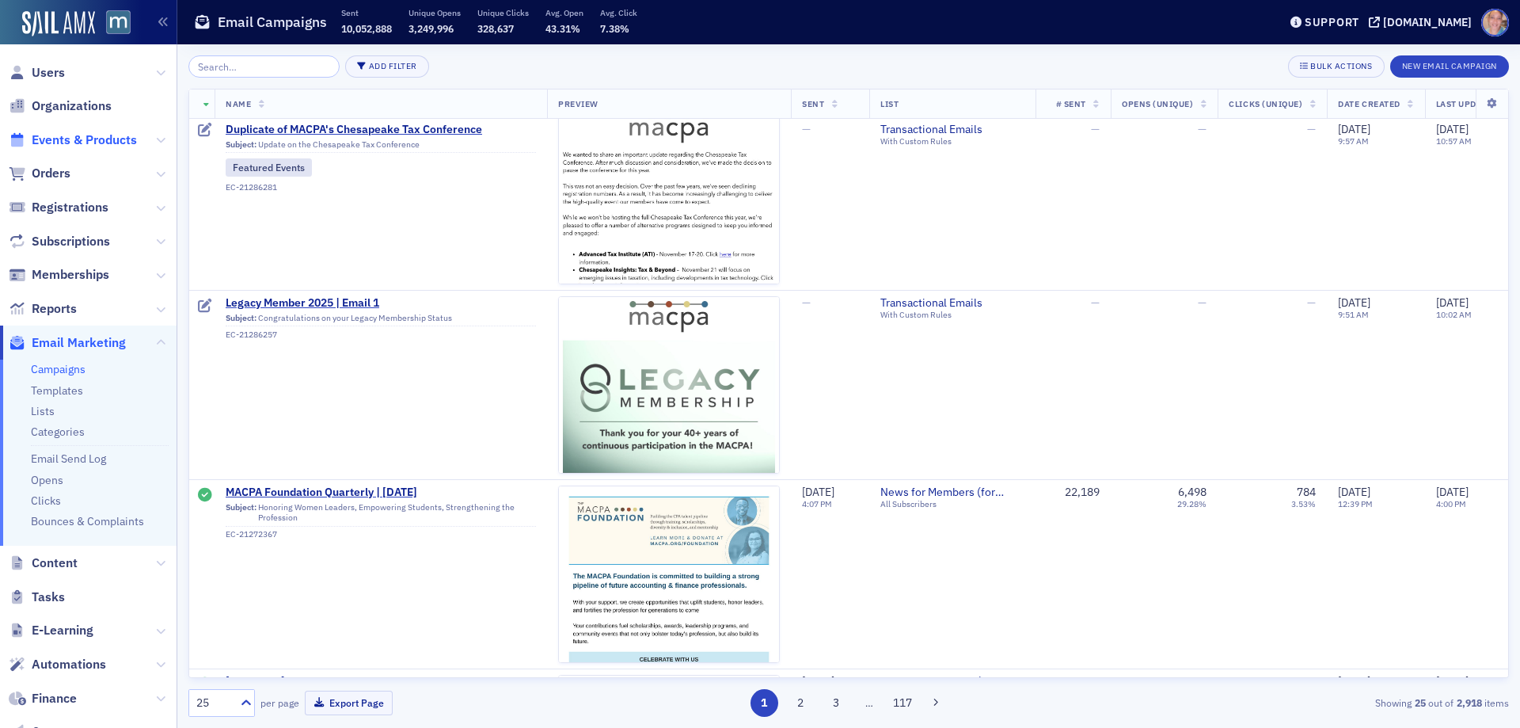
click at [75, 146] on span "Events & Products" at bounding box center [84, 139] width 105 height 17
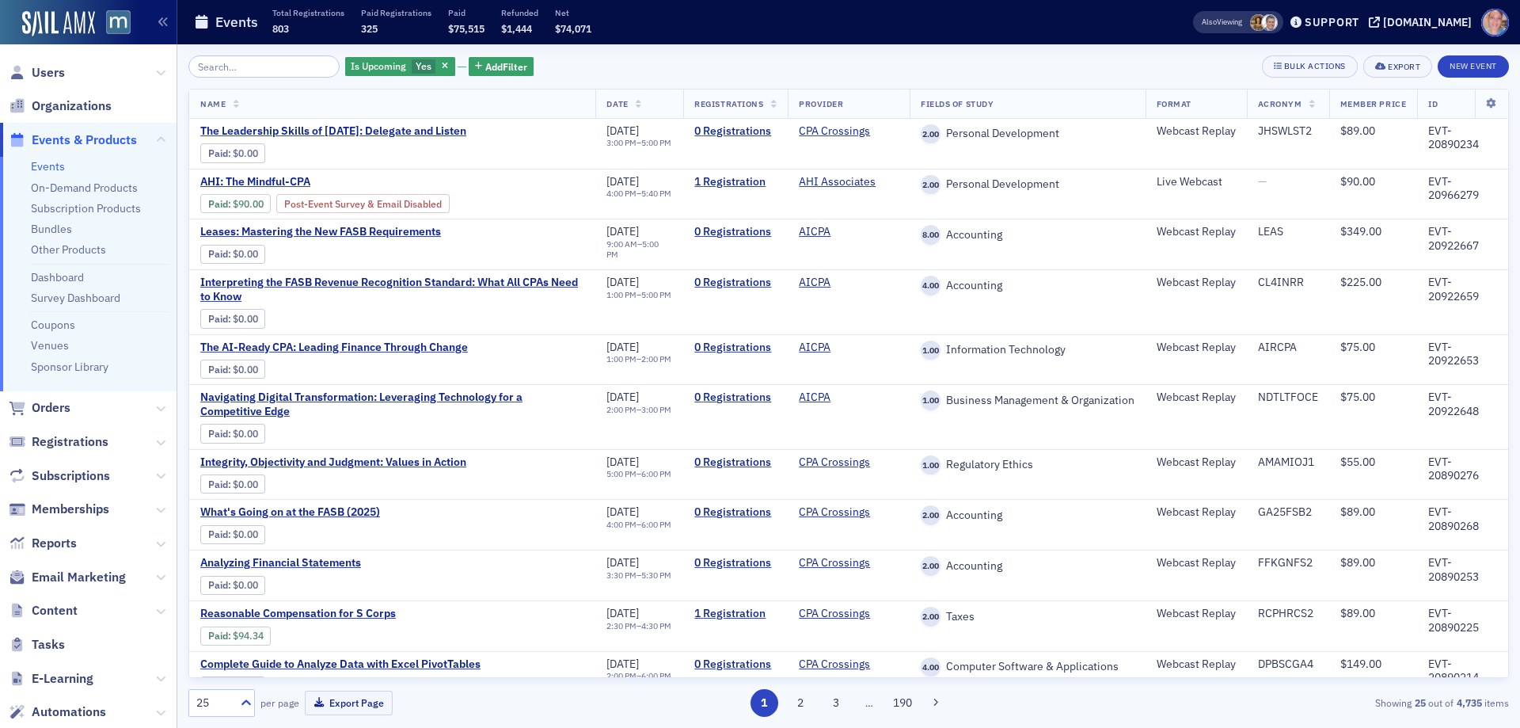
click at [245, 68] on input "search" at bounding box center [263, 66] width 151 height 22
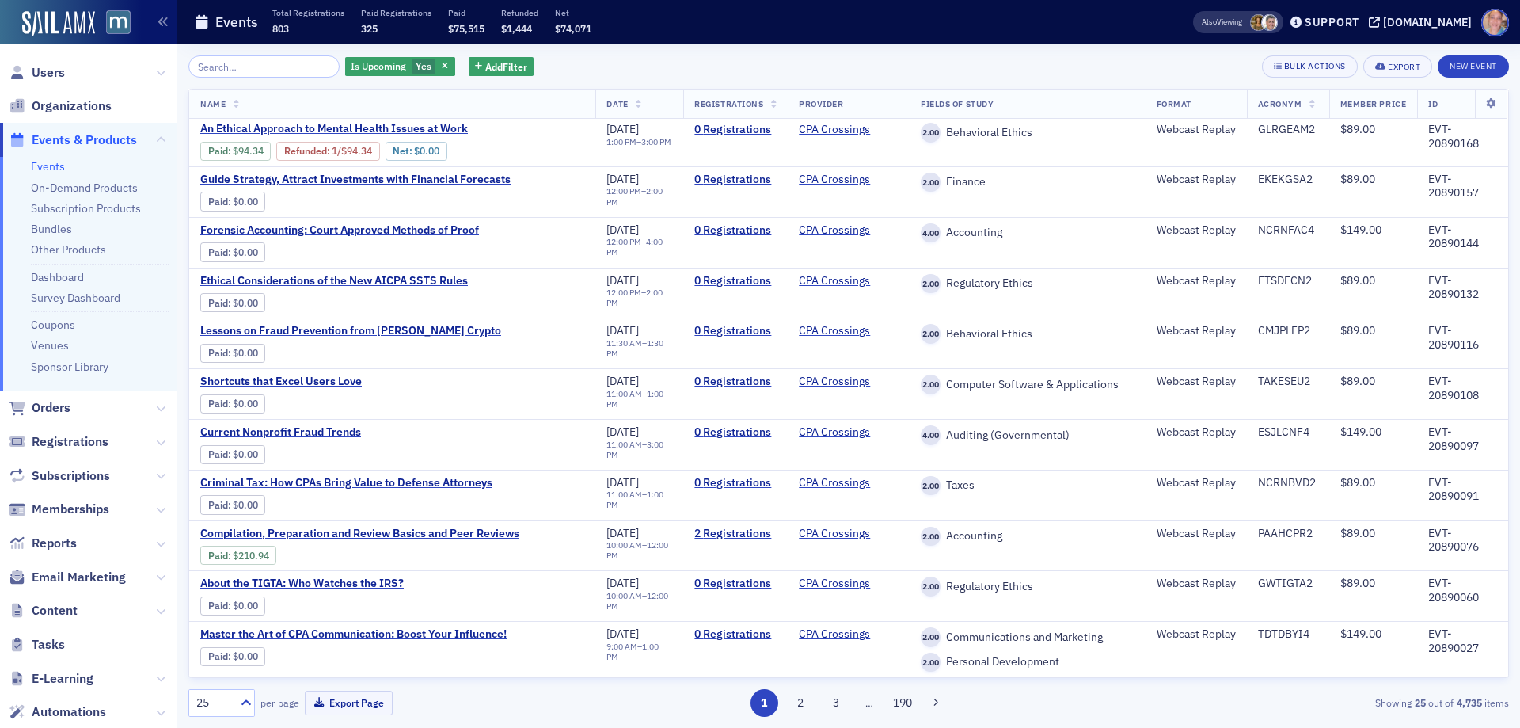
scroll to position [773, 0]
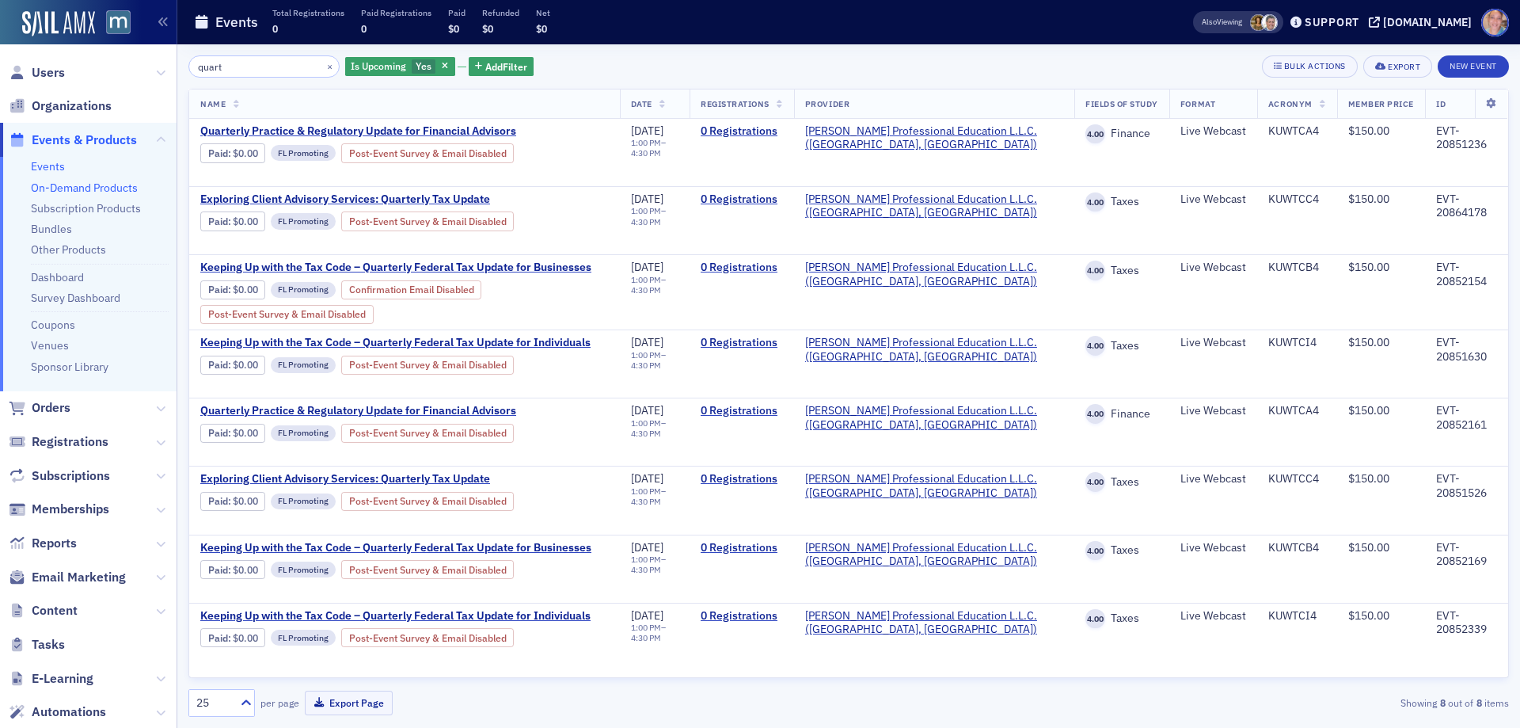
click at [59, 188] on link "On-Demand Products" at bounding box center [84, 188] width 107 height 14
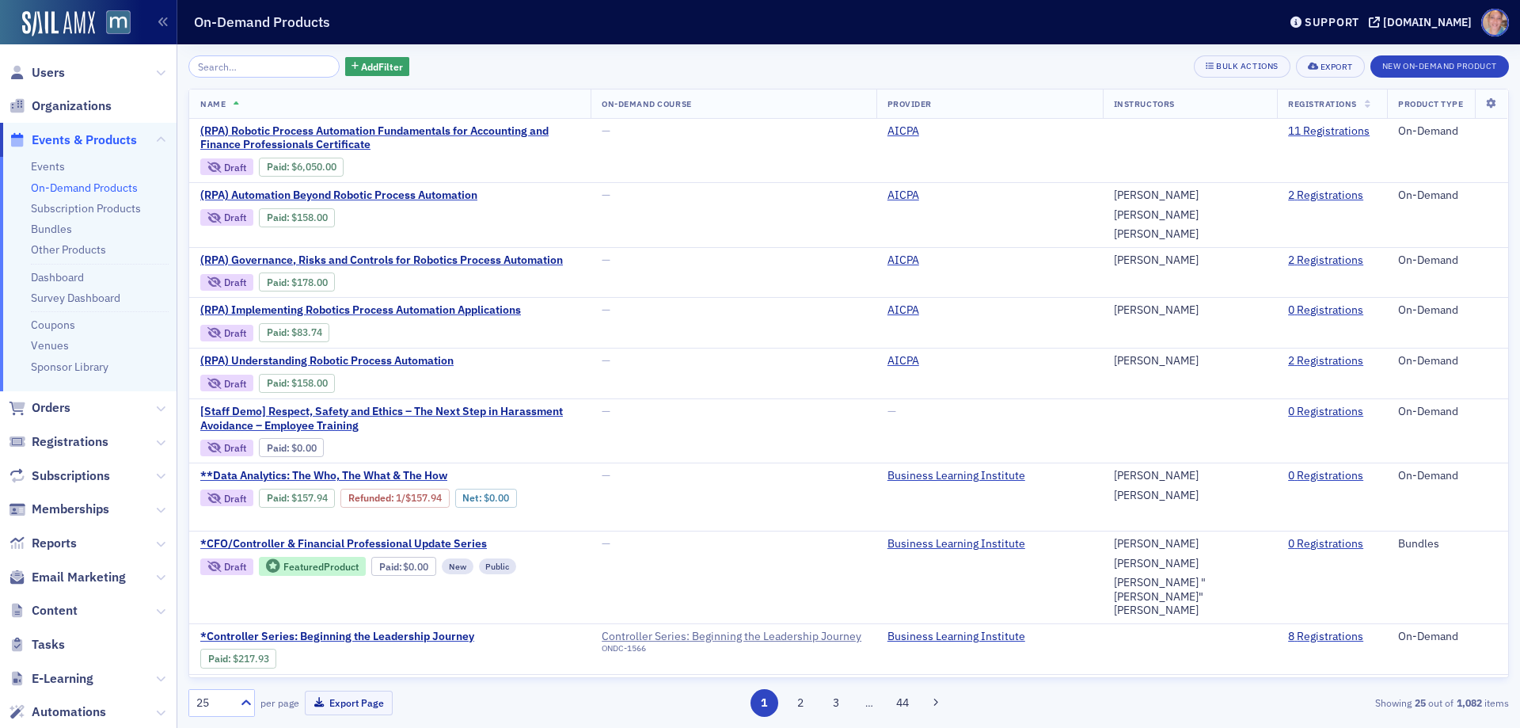
click at [215, 70] on input "search" at bounding box center [263, 66] width 151 height 22
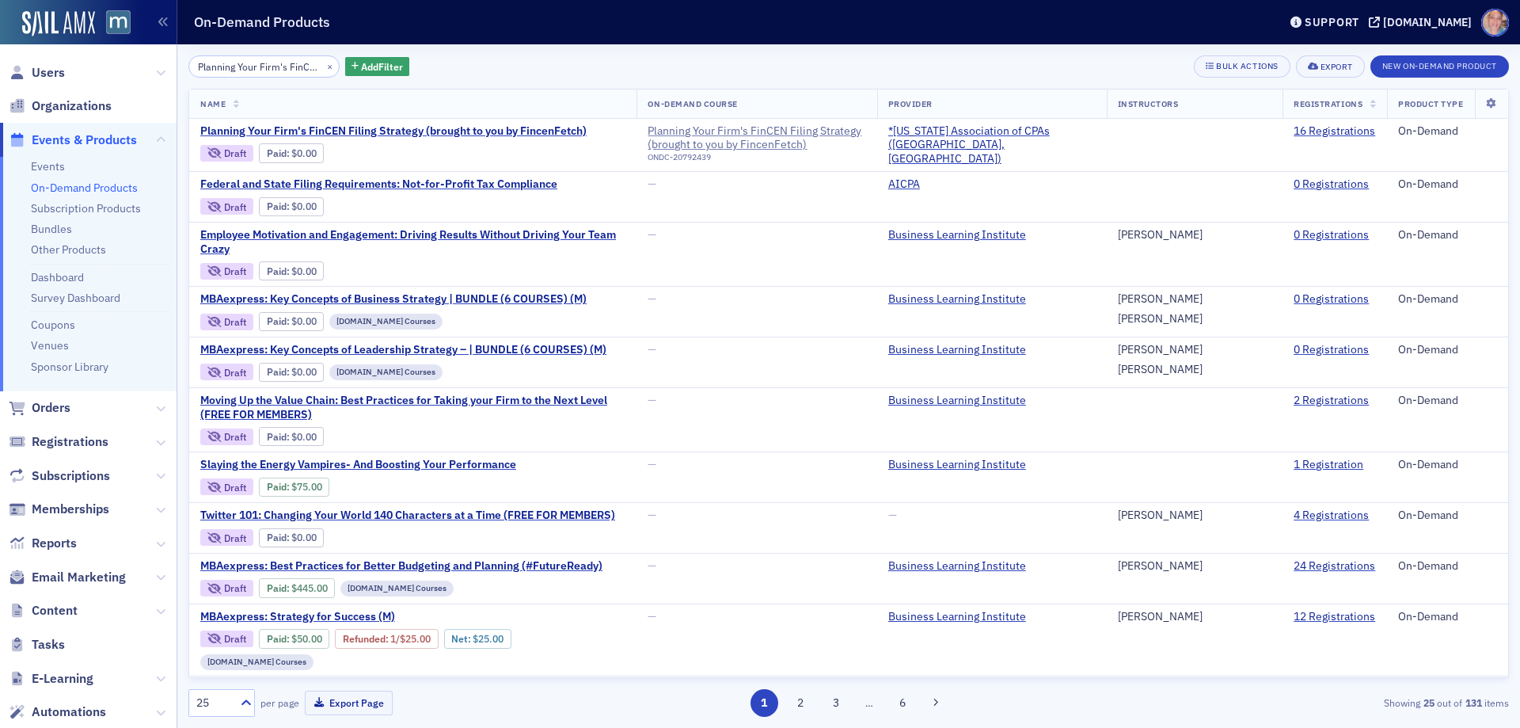
scroll to position [0, 82]
type input "Planning Your Firm's FinCEN Filing Strategy"
click at [323, 63] on button "×" at bounding box center [330, 66] width 14 height 14
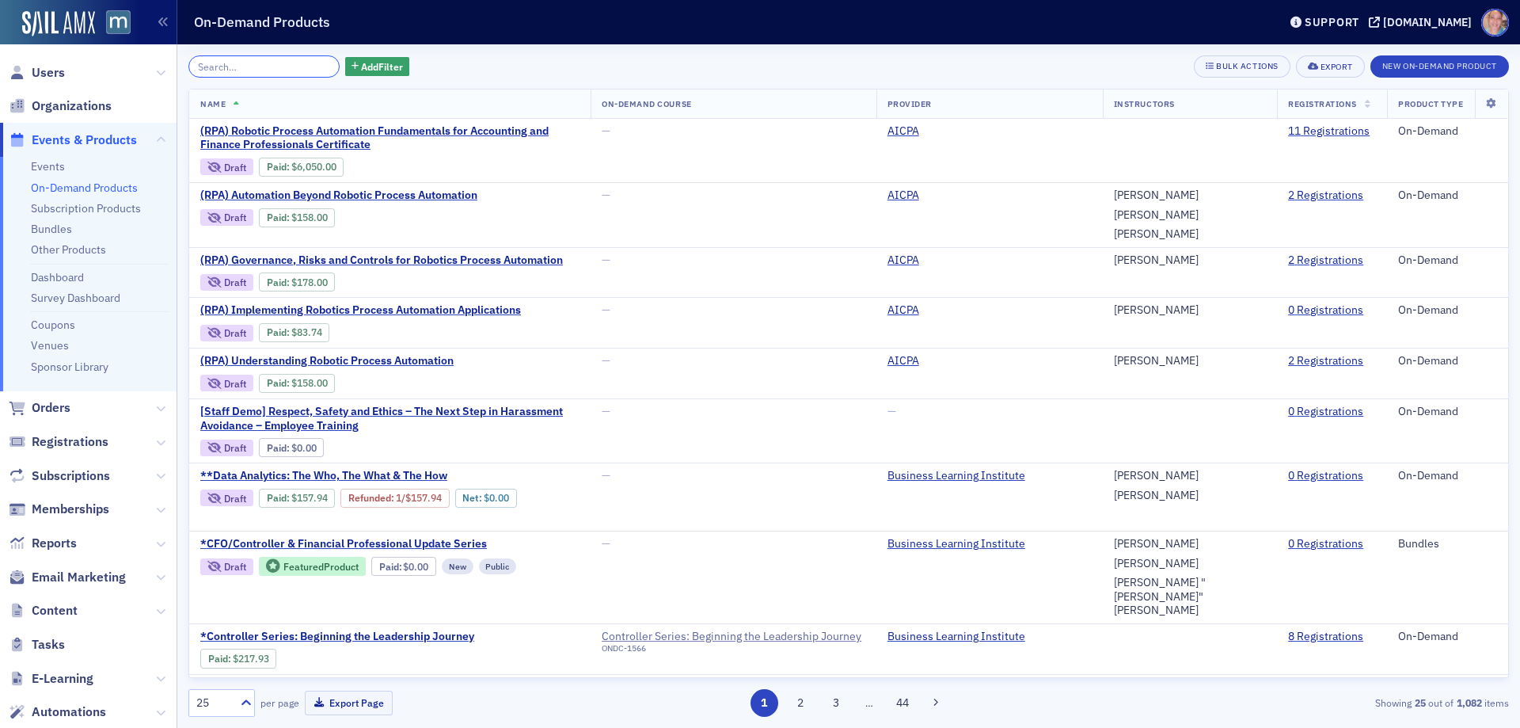
click at [301, 67] on input "search" at bounding box center [263, 66] width 151 height 22
paste input "AICPA Introductory Report Acceptance Body Member Training Course;"
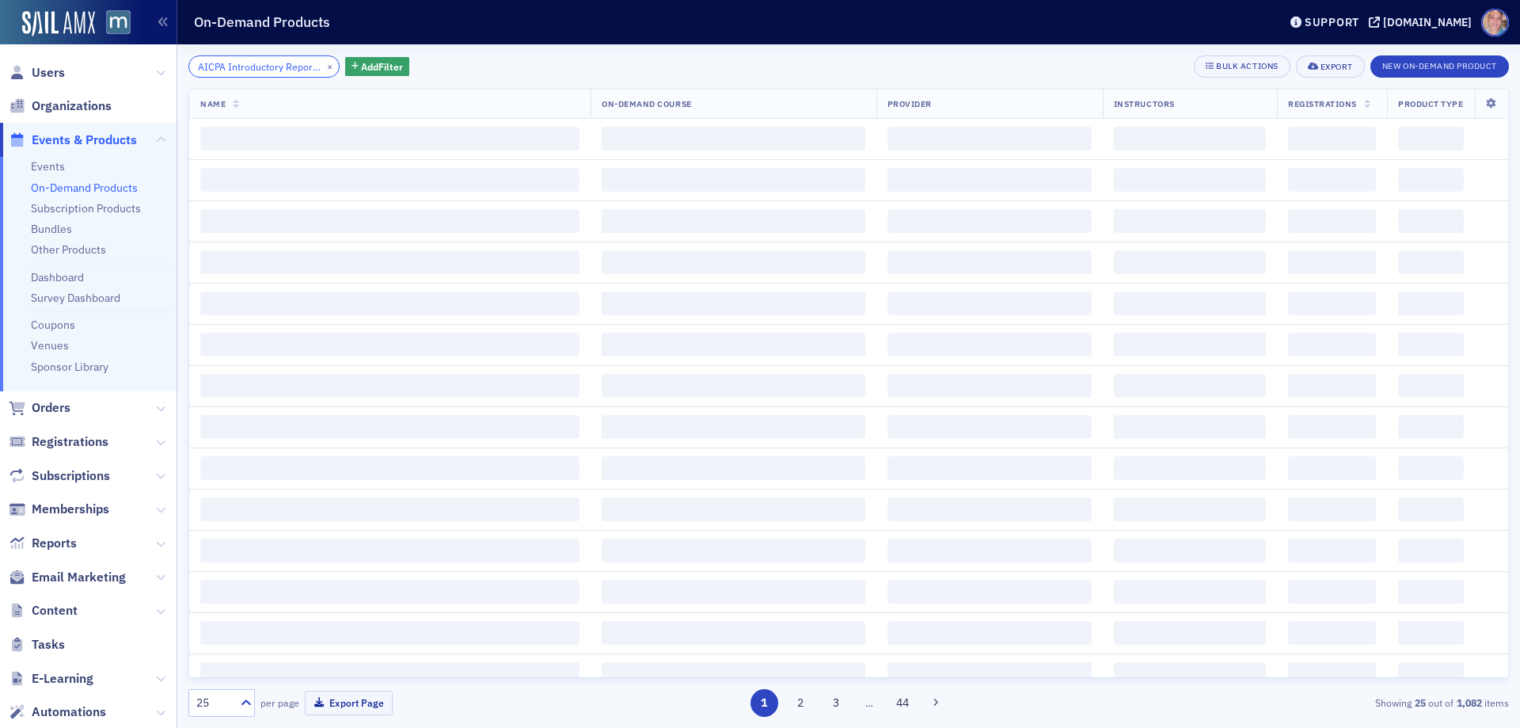
scroll to position [0, 200]
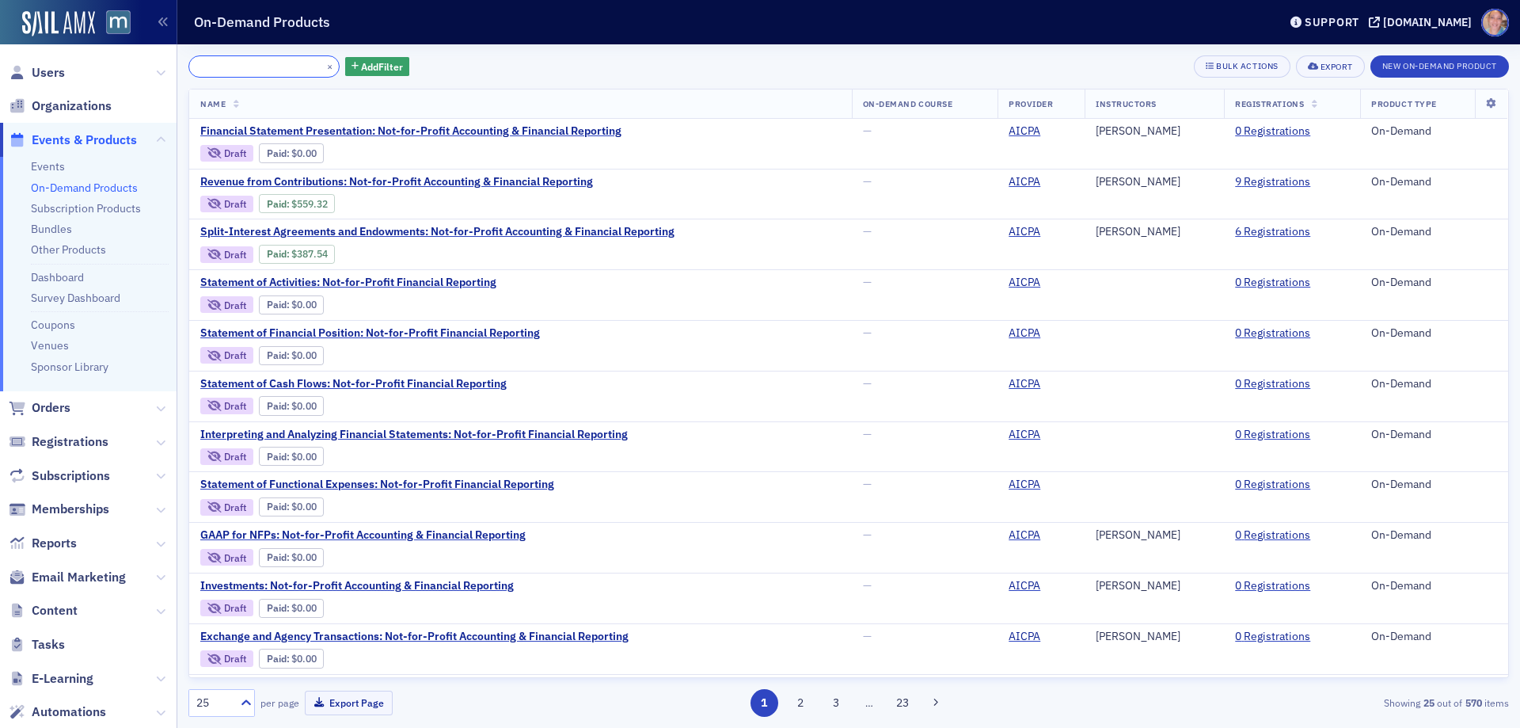
type input "AICPA Introductory Report Acceptance Body Member Training Course;"
click at [40, 167] on link "Events" at bounding box center [48, 166] width 34 height 14
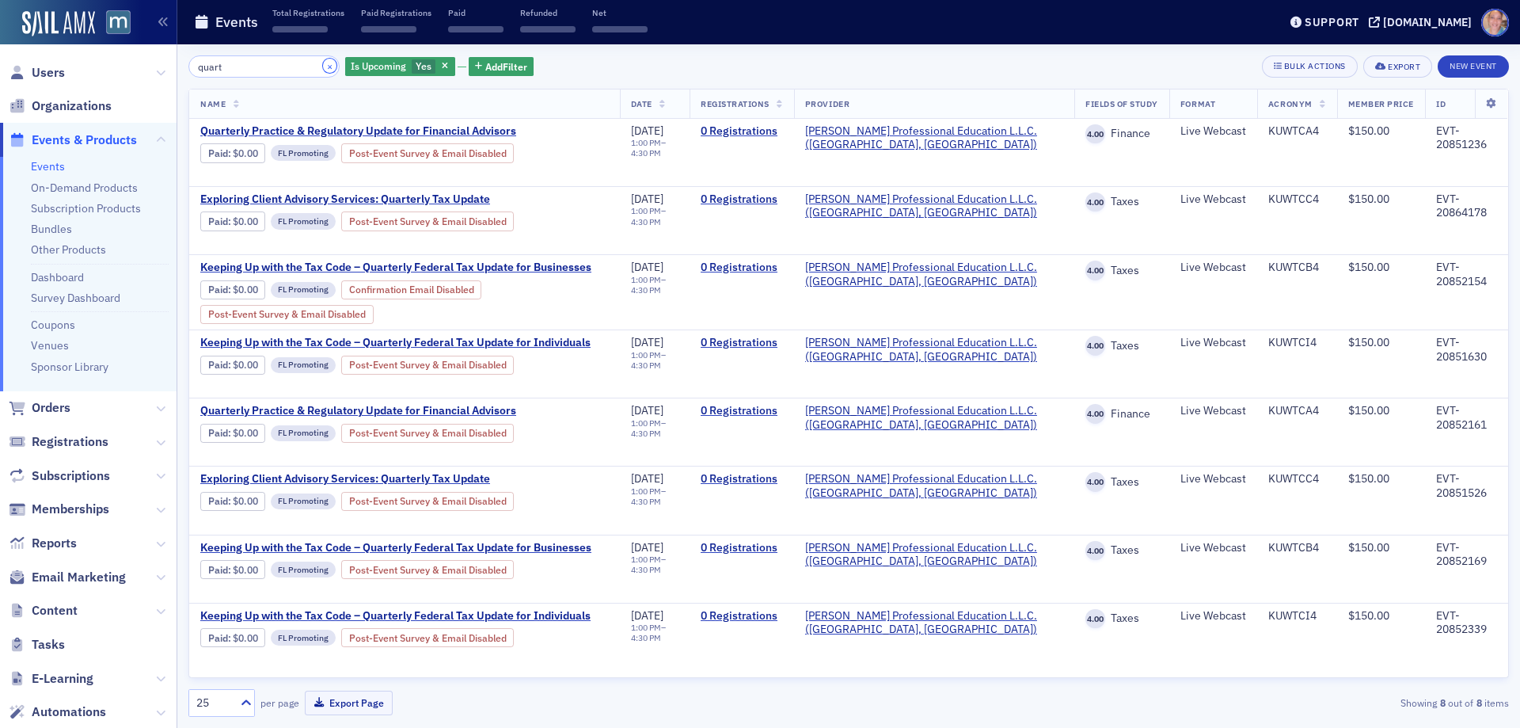
click at [323, 66] on button "×" at bounding box center [330, 66] width 14 height 14
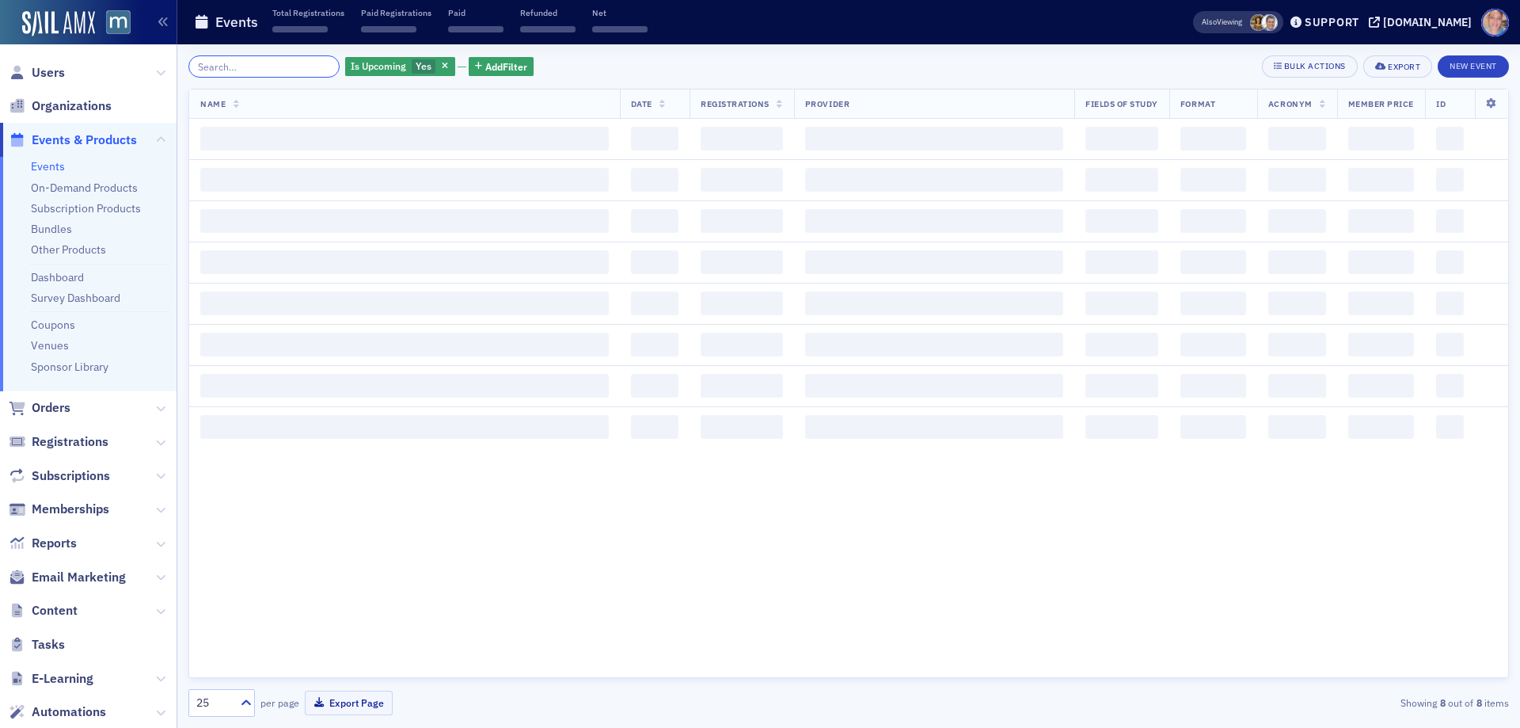
click at [250, 65] on input "search" at bounding box center [263, 66] width 151 height 22
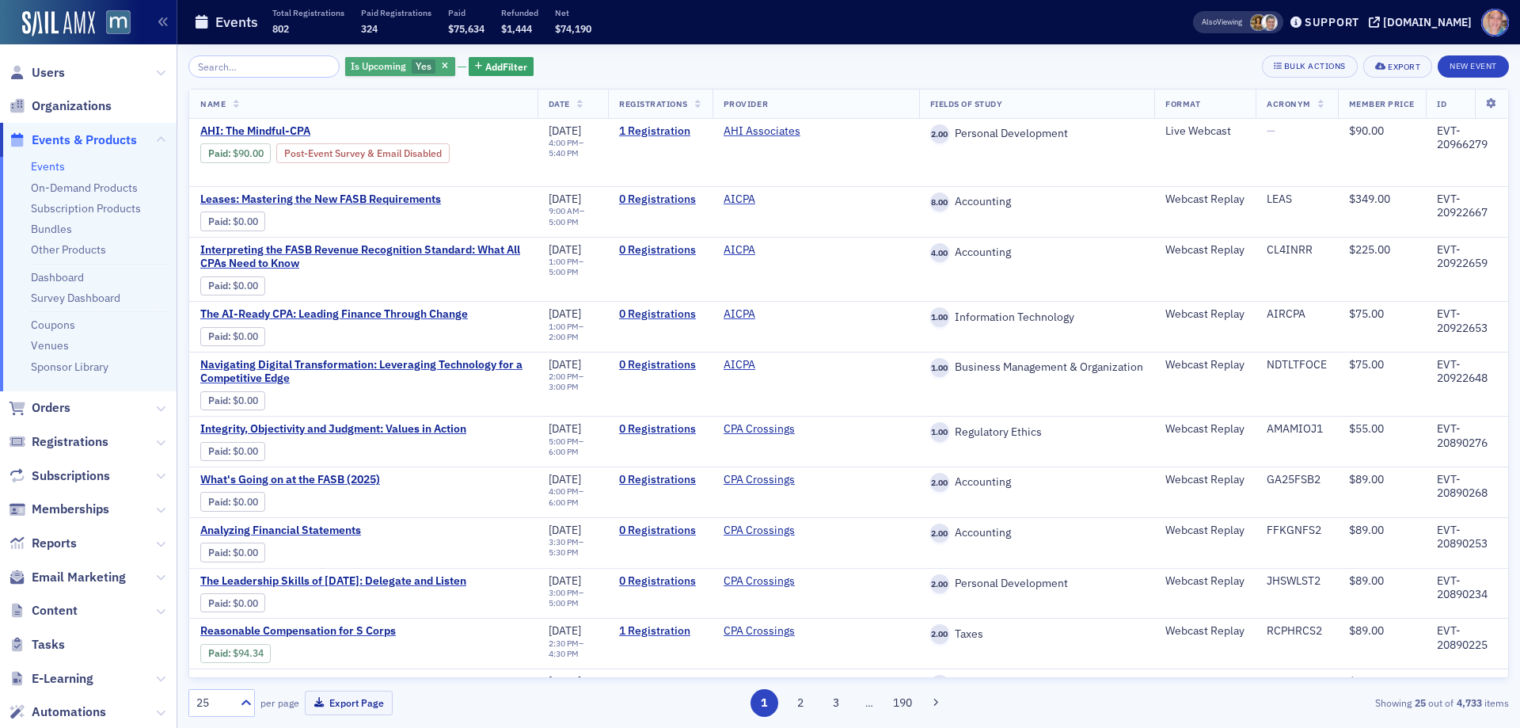
click at [416, 59] on span "Yes" at bounding box center [424, 65] width 16 height 13
click at [502, 66] on input "No" at bounding box center [499, 66] width 14 height 14
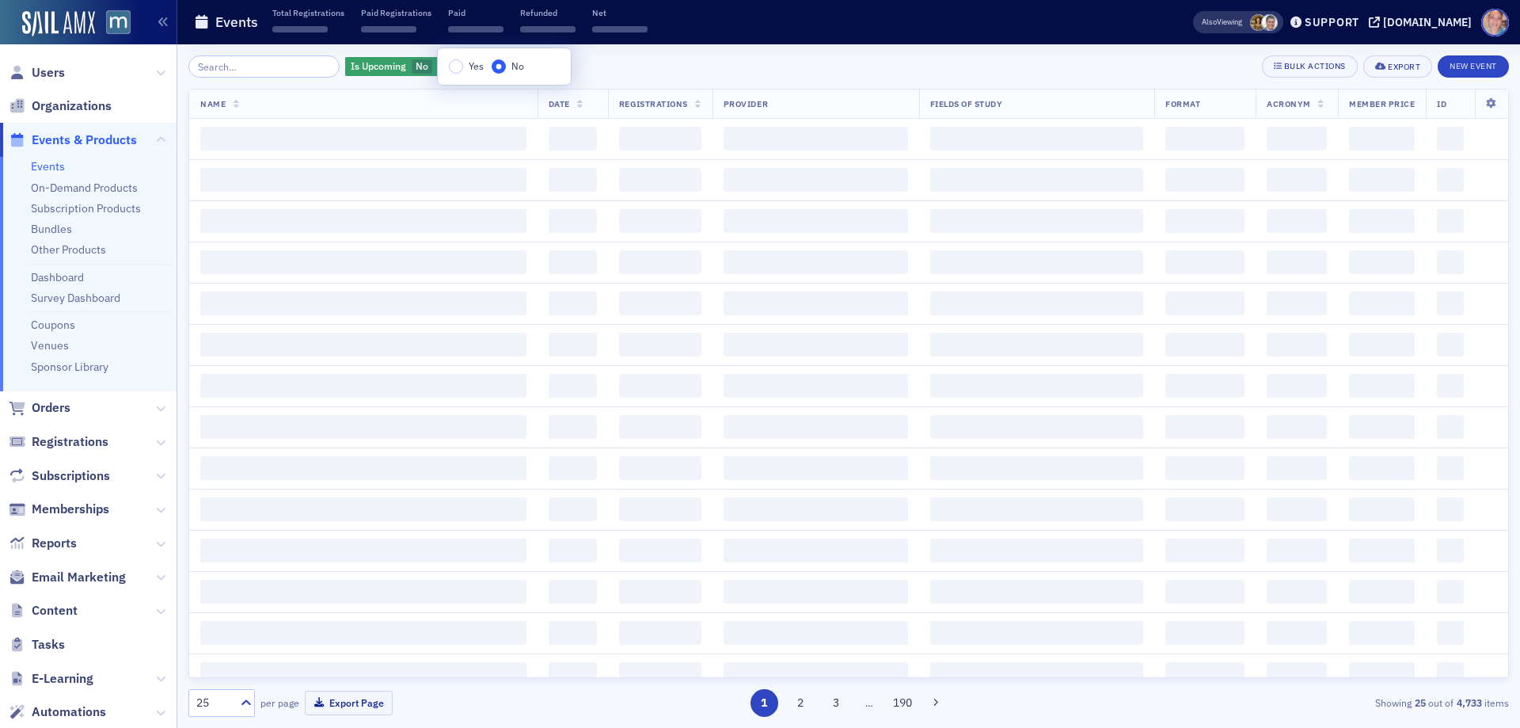
click at [610, 62] on div "Is Upcoming No Add Filter Bulk Actions Export New Event" at bounding box center [848, 66] width 1321 height 22
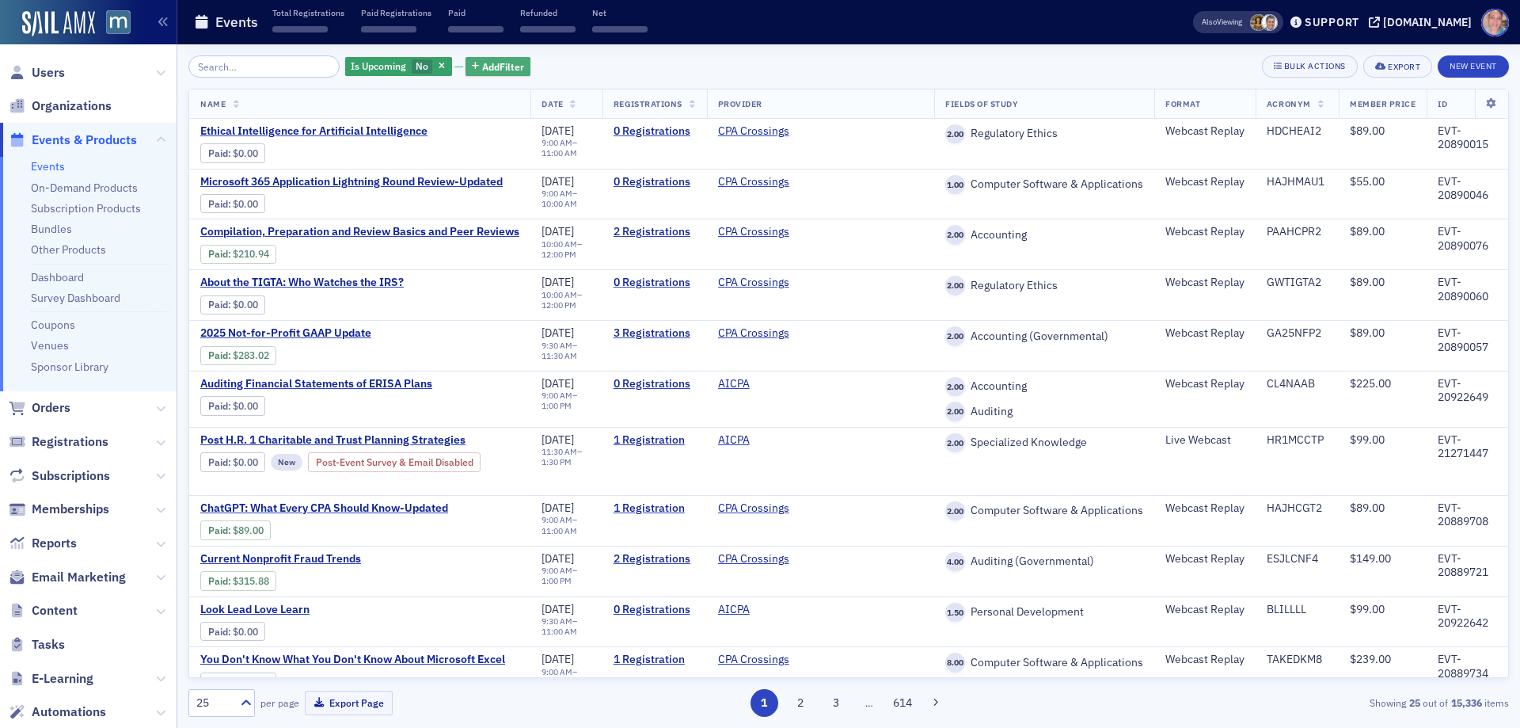
drag, startPoint x: 494, startPoint y: 65, endPoint x: 504, endPoint y: 67, distance: 10.6
click at [493, 66] on span "Add Filter" at bounding box center [503, 66] width 42 height 14
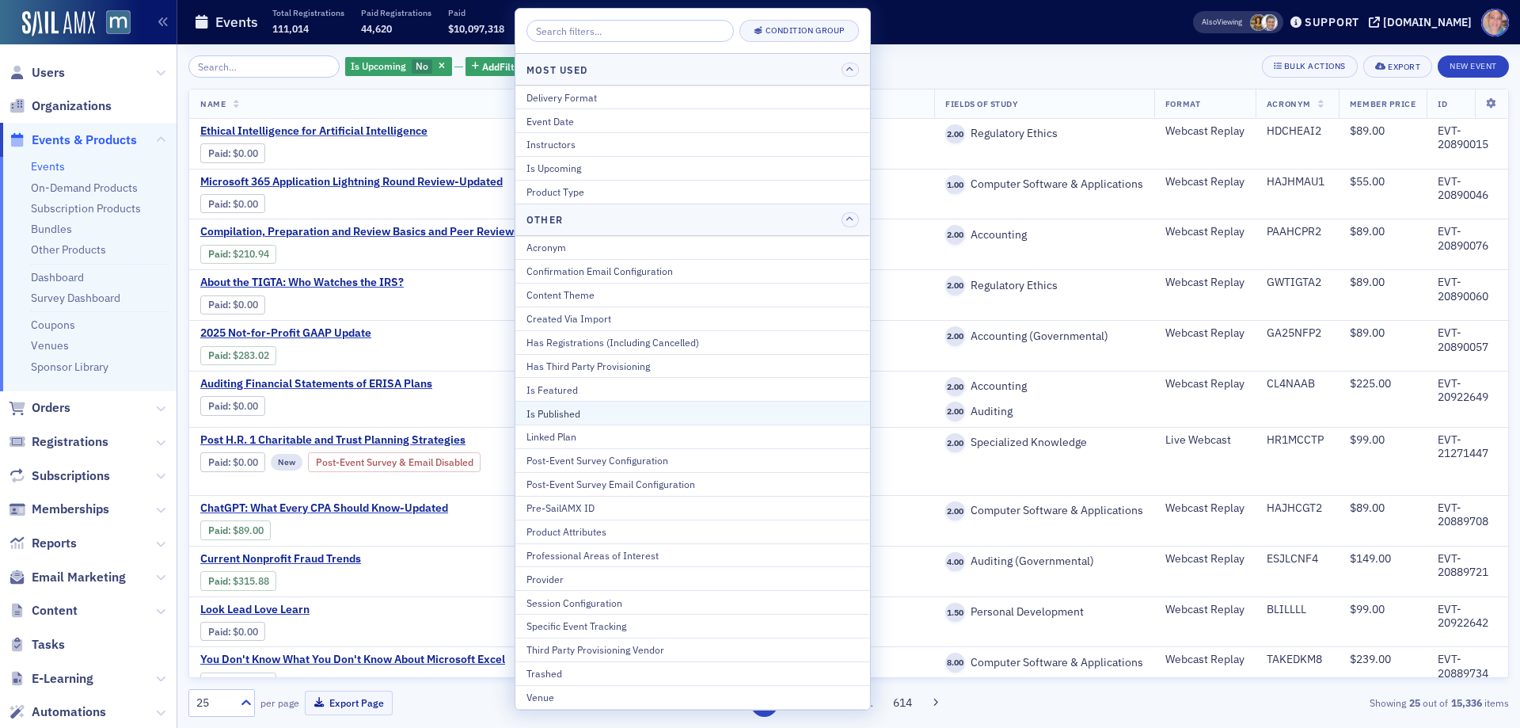
click at [580, 417] on div "Is Published" at bounding box center [693, 413] width 333 height 14
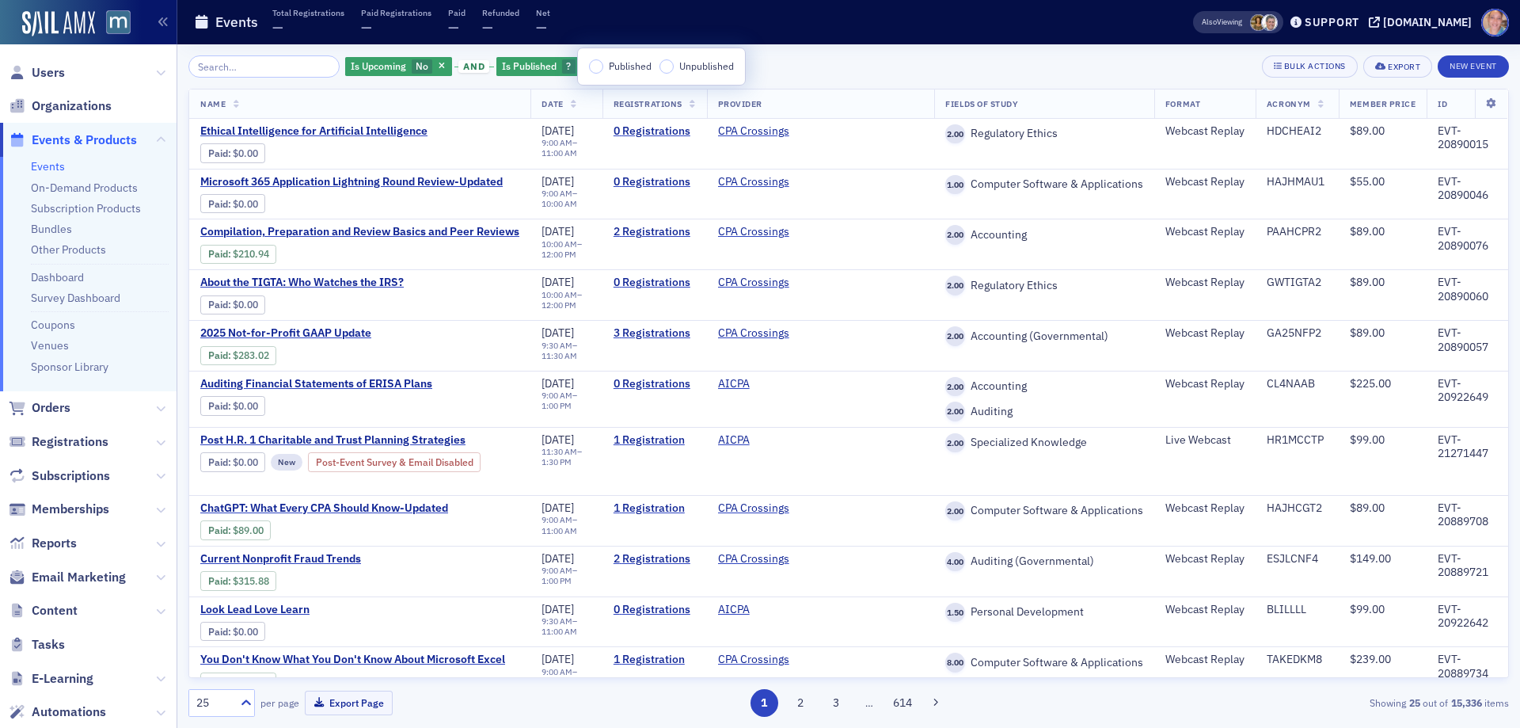
click at [598, 72] on input "Published" at bounding box center [596, 66] width 14 height 14
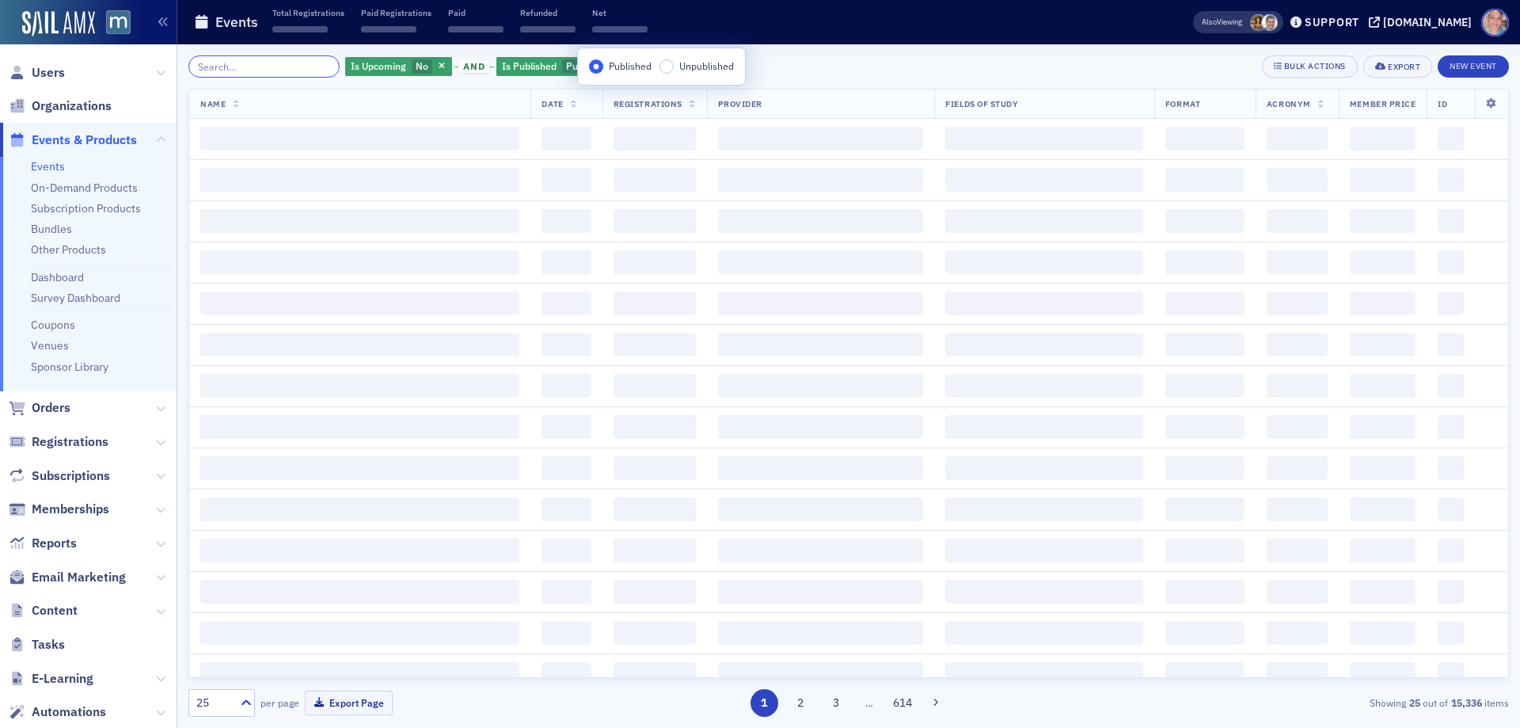
click at [222, 62] on input "search" at bounding box center [263, 66] width 151 height 22
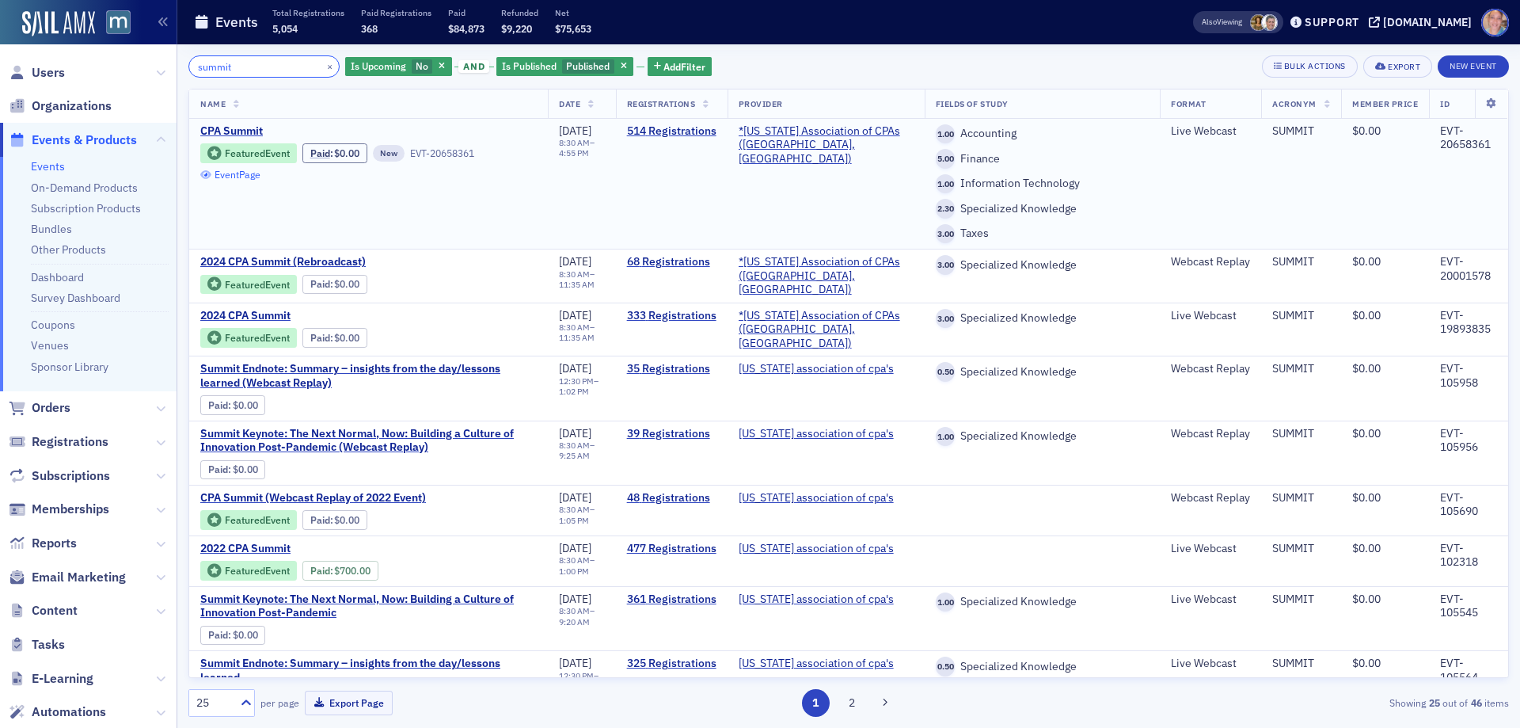
type input "summit"
click at [235, 174] on link "Event Page" at bounding box center [230, 175] width 60 height 12
